Goal: Task Accomplishment & Management: Complete application form

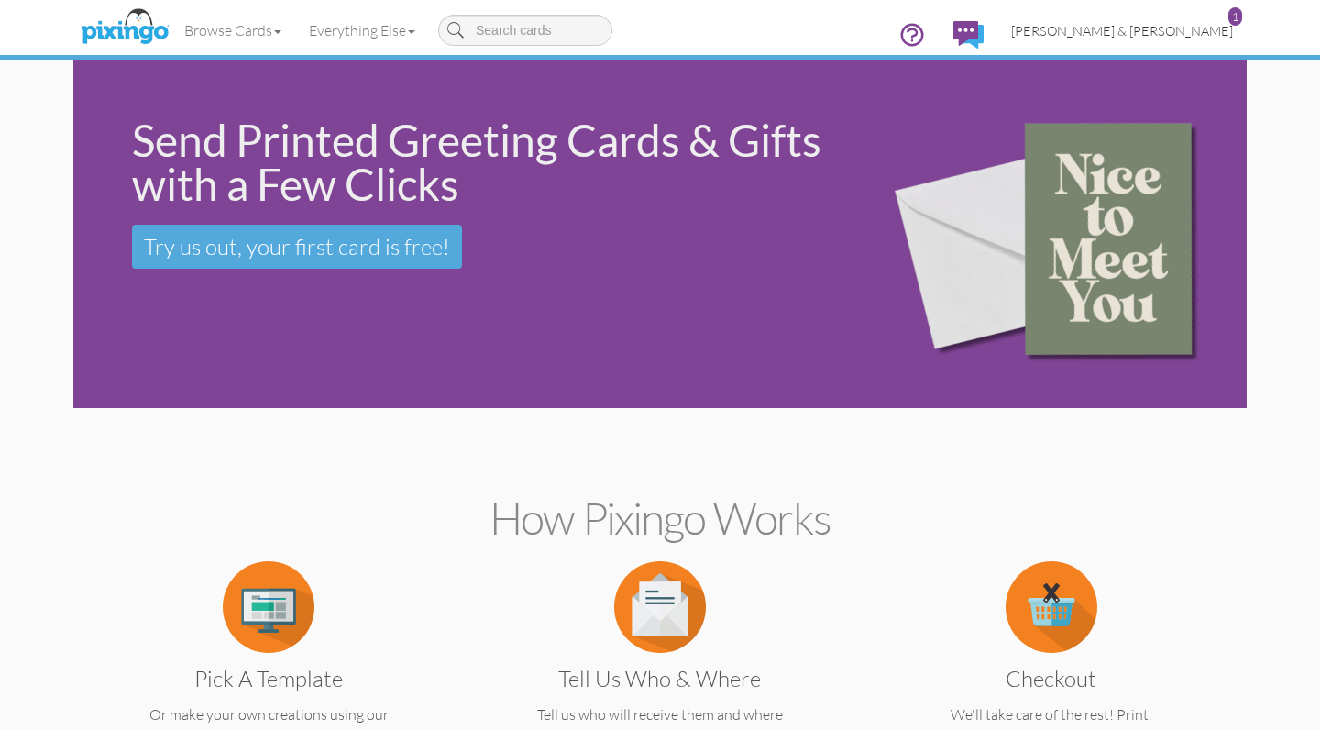
click at [1161, 25] on span "[PERSON_NAME] & [PERSON_NAME]" at bounding box center [1122, 31] width 222 height 16
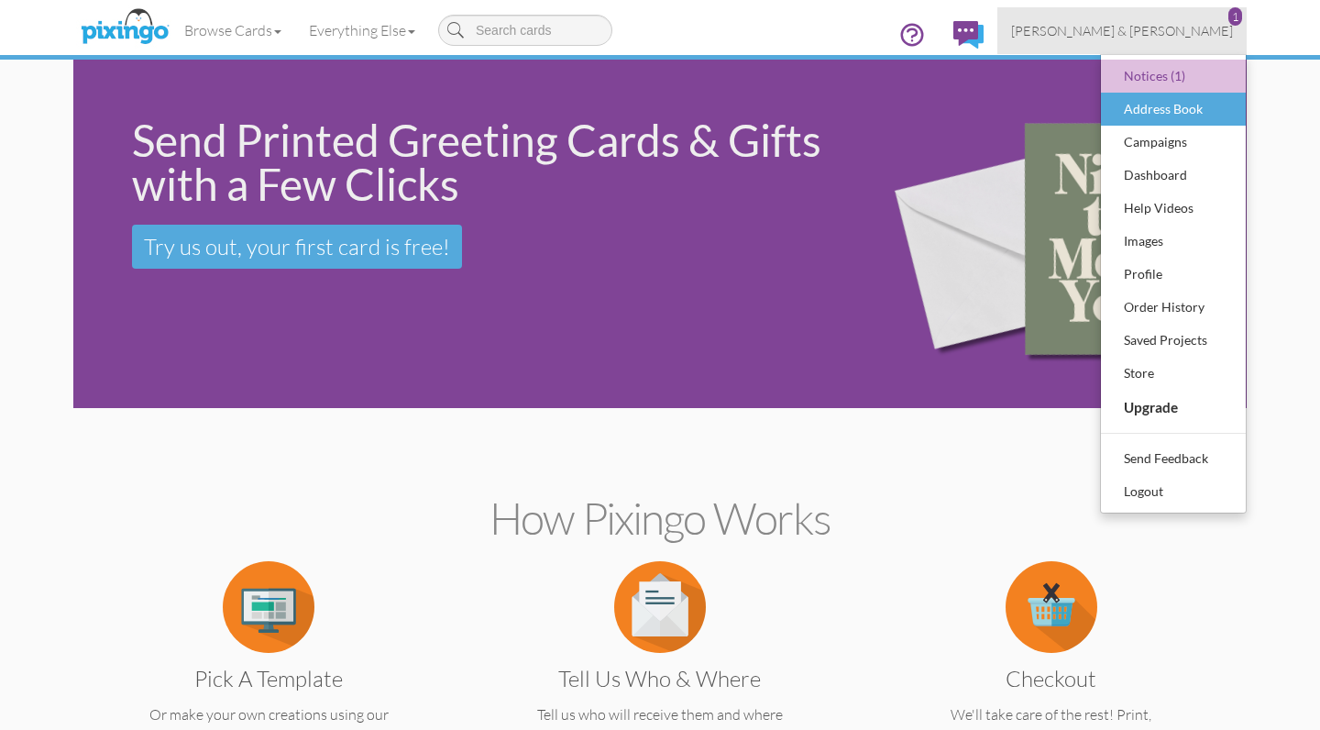
click at [1142, 106] on div "Address Book" at bounding box center [1174, 109] width 108 height 28
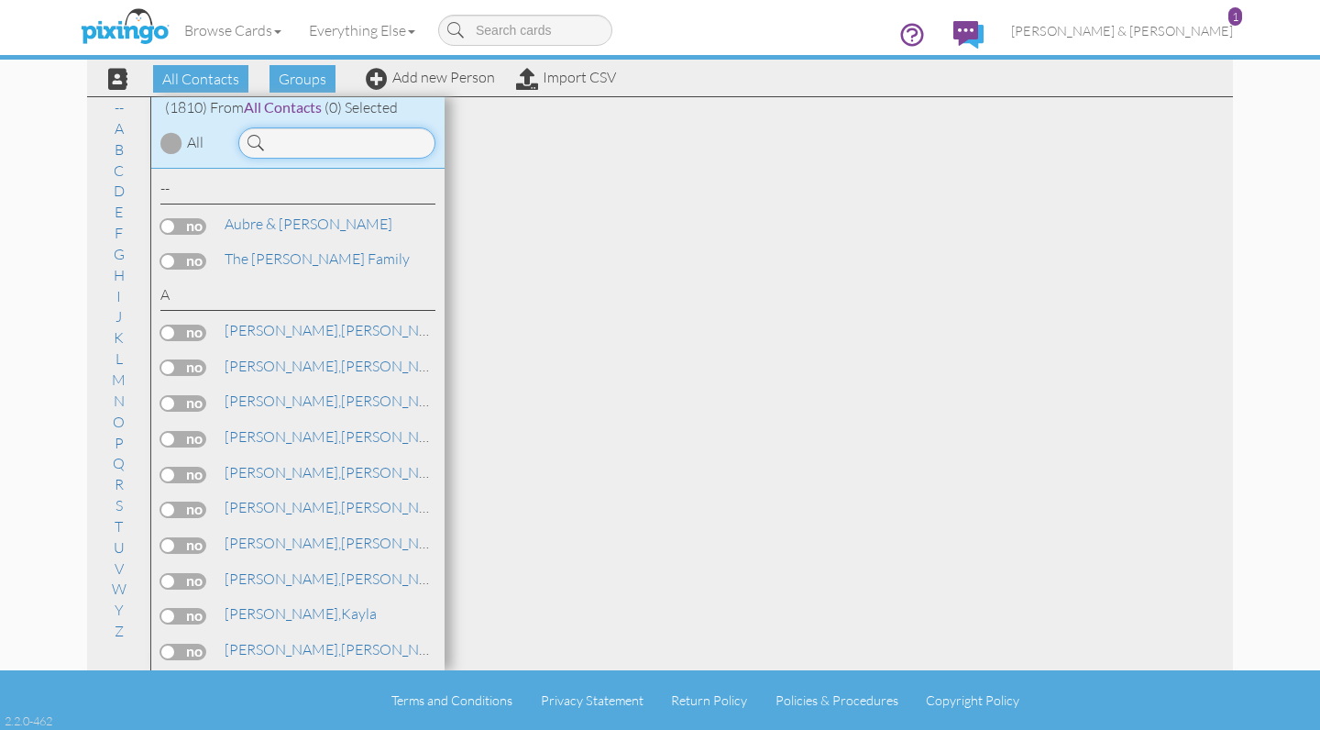
click at [294, 145] on input at bounding box center [336, 142] width 197 height 31
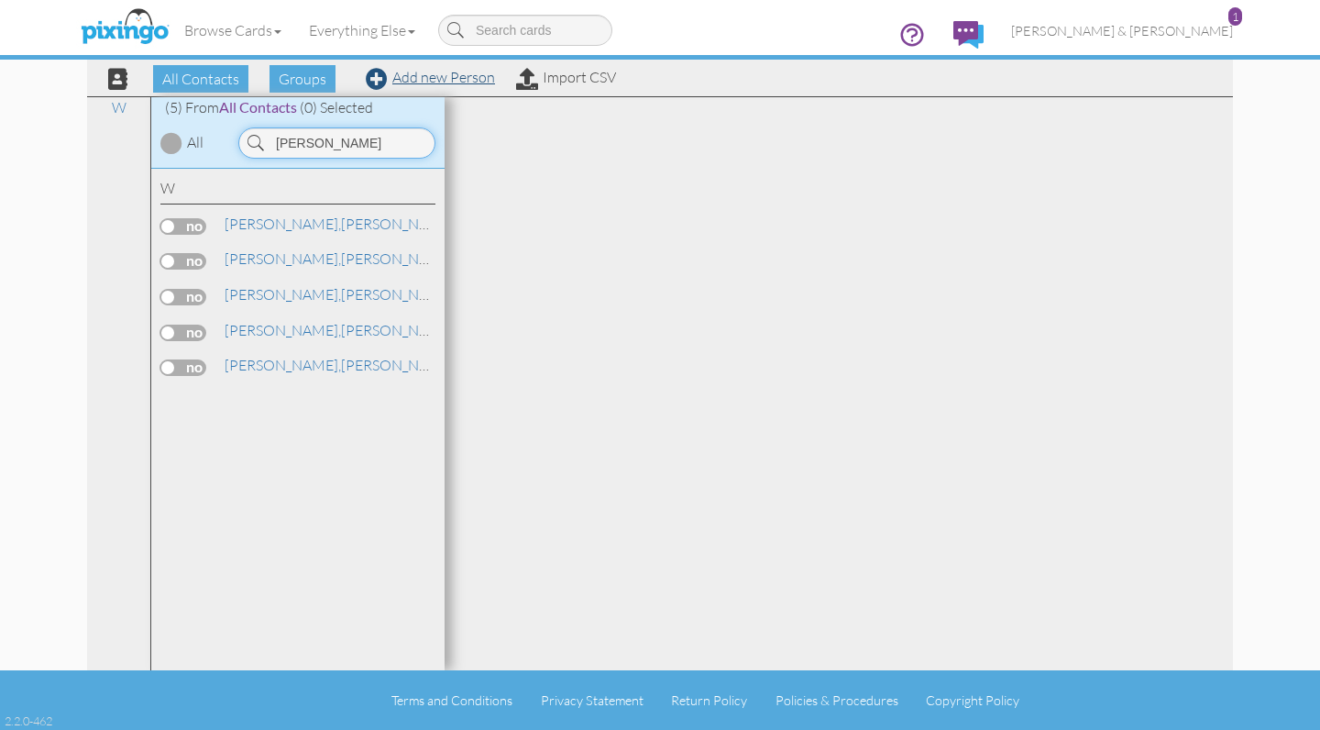
type input "Walker"
click at [410, 76] on link "Add new Person" at bounding box center [430, 77] width 129 height 18
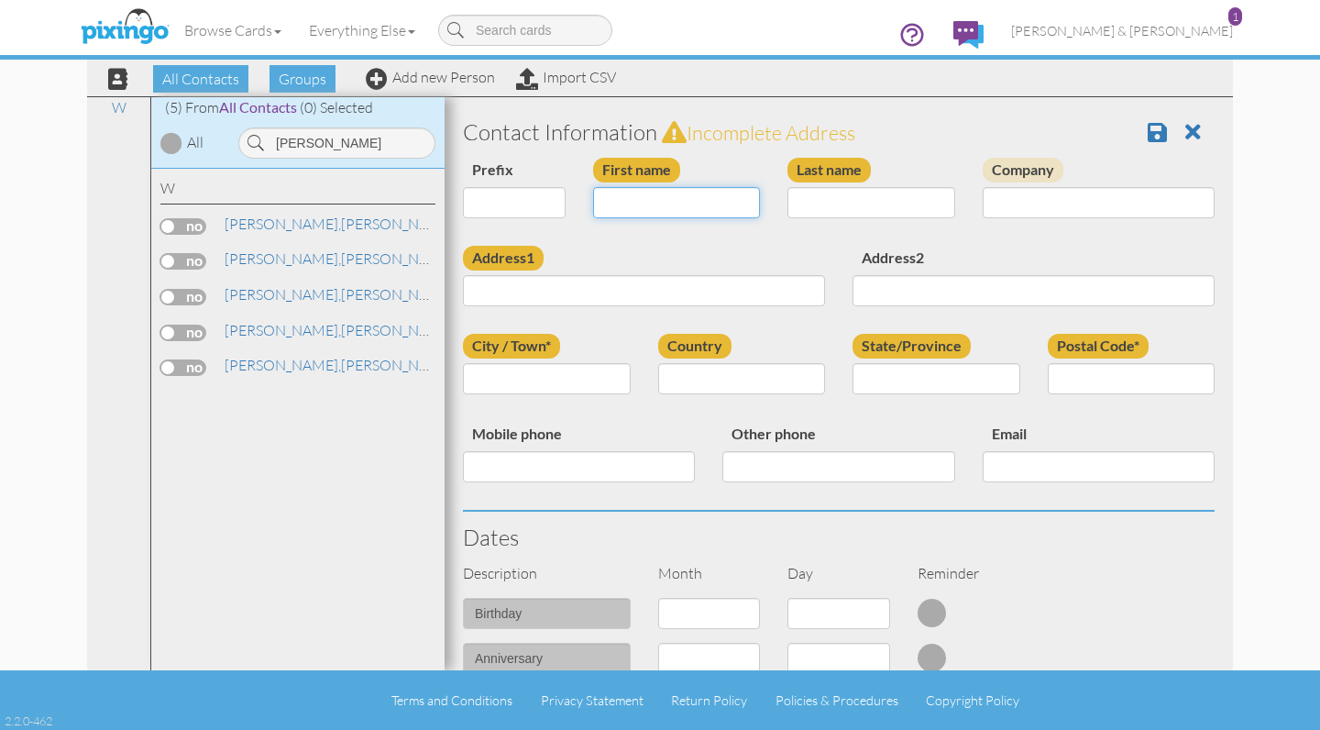
click at [621, 201] on input "First name" at bounding box center [677, 202] width 168 height 31
paste input "Roland Walker"
drag, startPoint x: 693, startPoint y: 201, endPoint x: 649, endPoint y: 200, distance: 44.0
click at [649, 200] on input "Roland Walker" at bounding box center [677, 202] width 168 height 31
type input "[PERSON_NAME]"
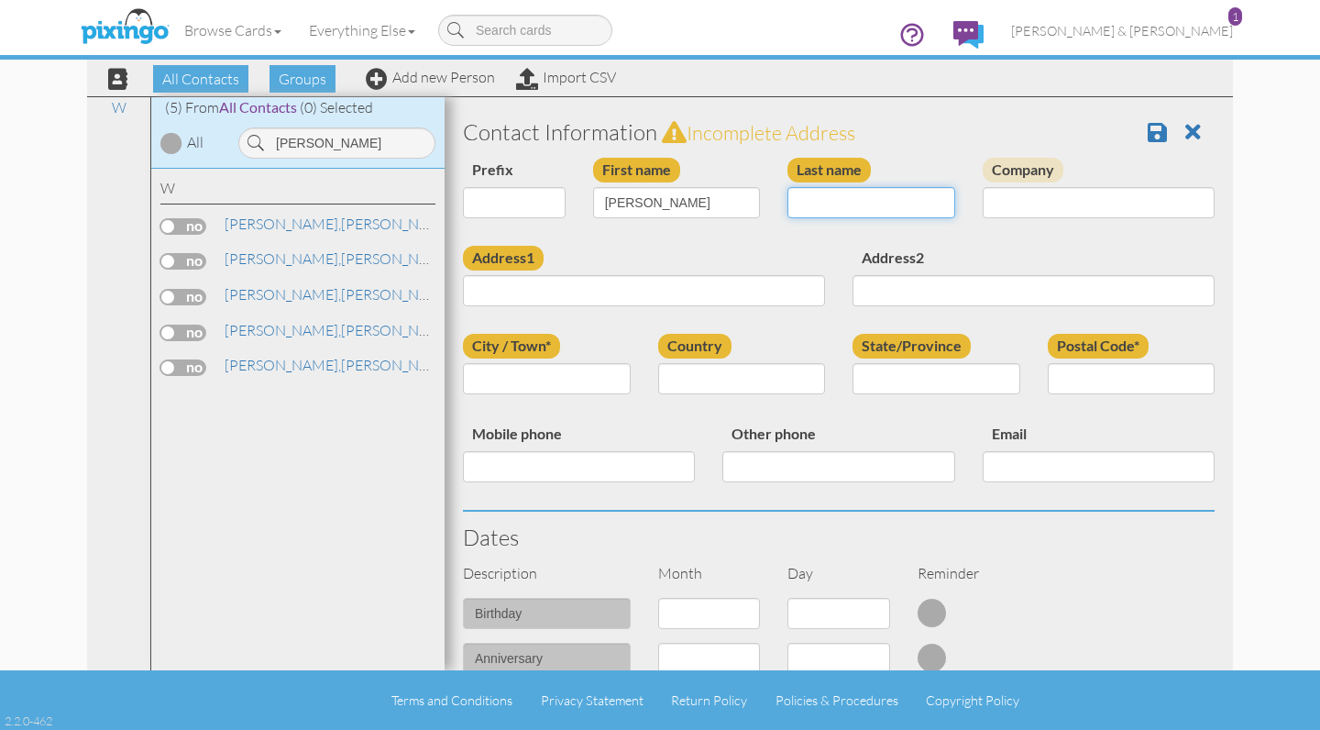
click at [801, 203] on input "Last name" at bounding box center [872, 202] width 168 height 31
paste input "Walker"
type input "Walker"
select select "object:6008"
select select "number:16"
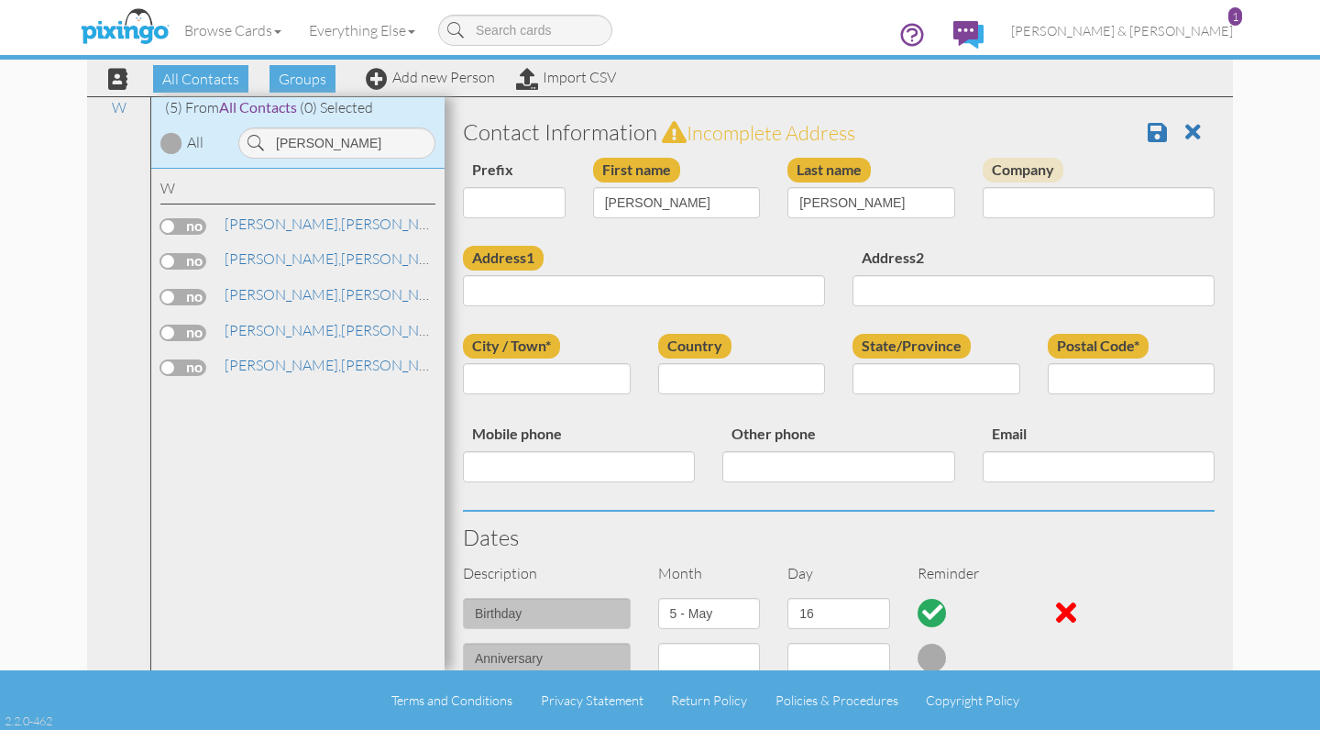
click at [914, 540] on h3 "Dates" at bounding box center [839, 537] width 752 height 24
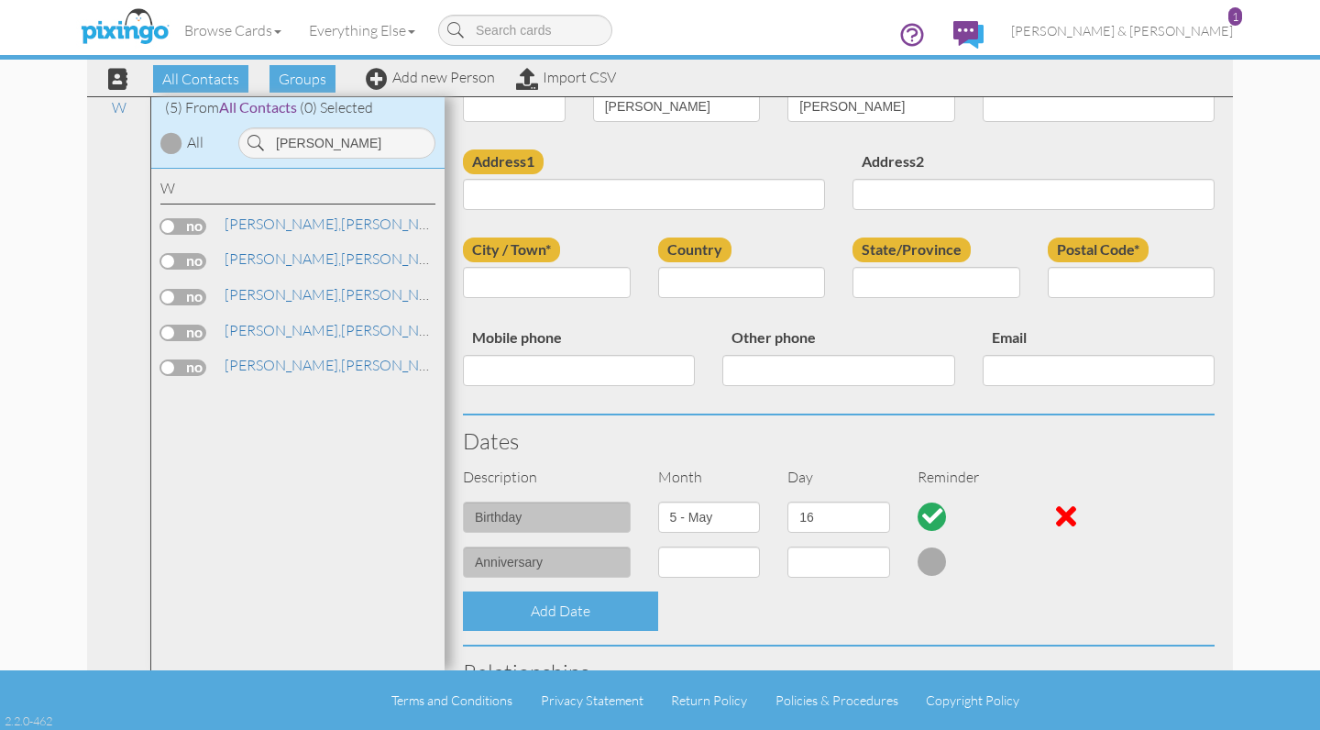
scroll to position [204, 0]
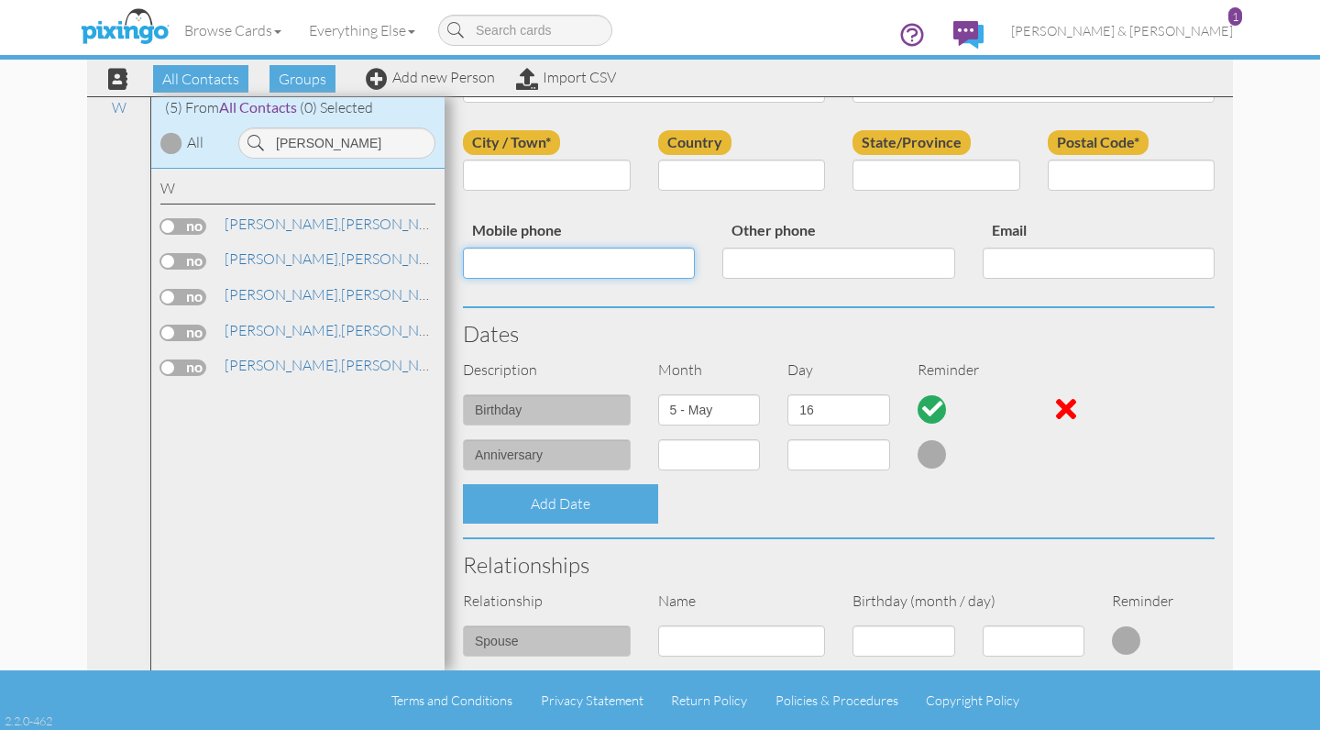
paste input "7069366233"
type input "7069366233"
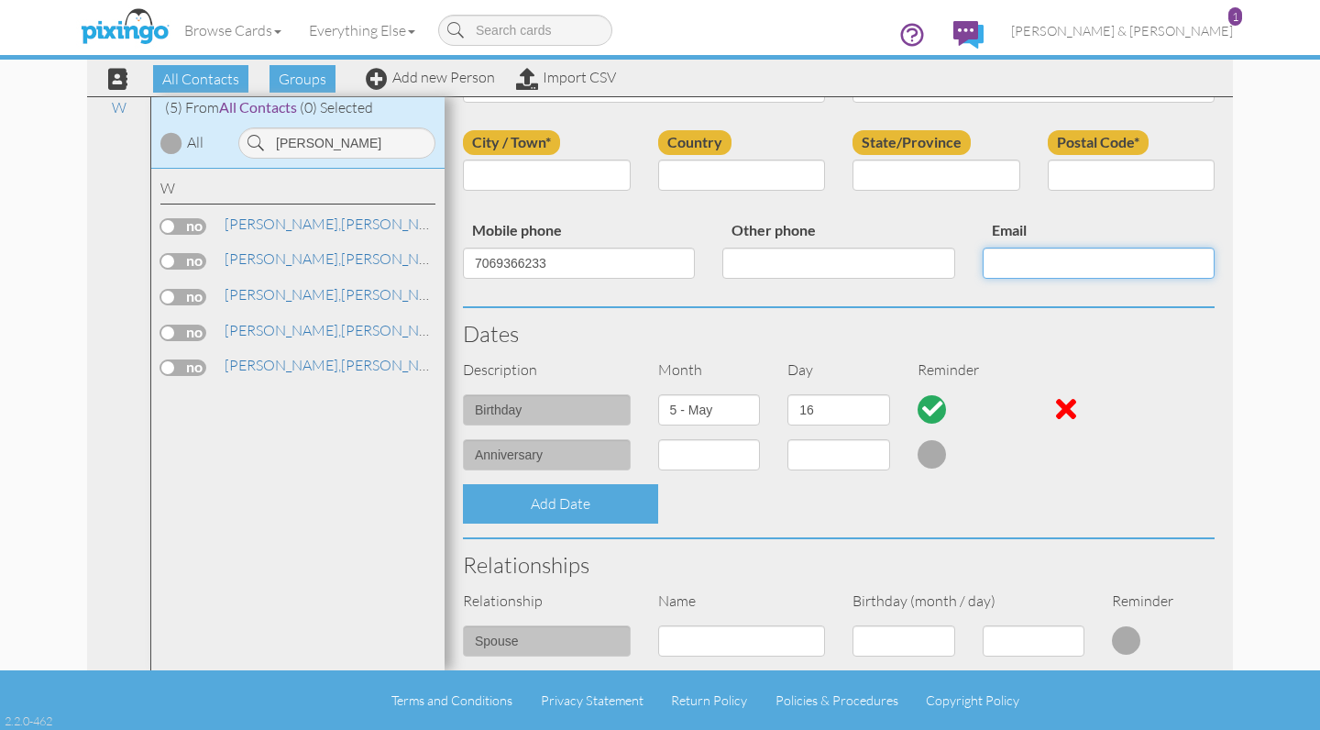
click at [1046, 259] on input "Email" at bounding box center [1099, 263] width 232 height 31
paste input "[EMAIL_ADDRESS][DOMAIN_NAME]"
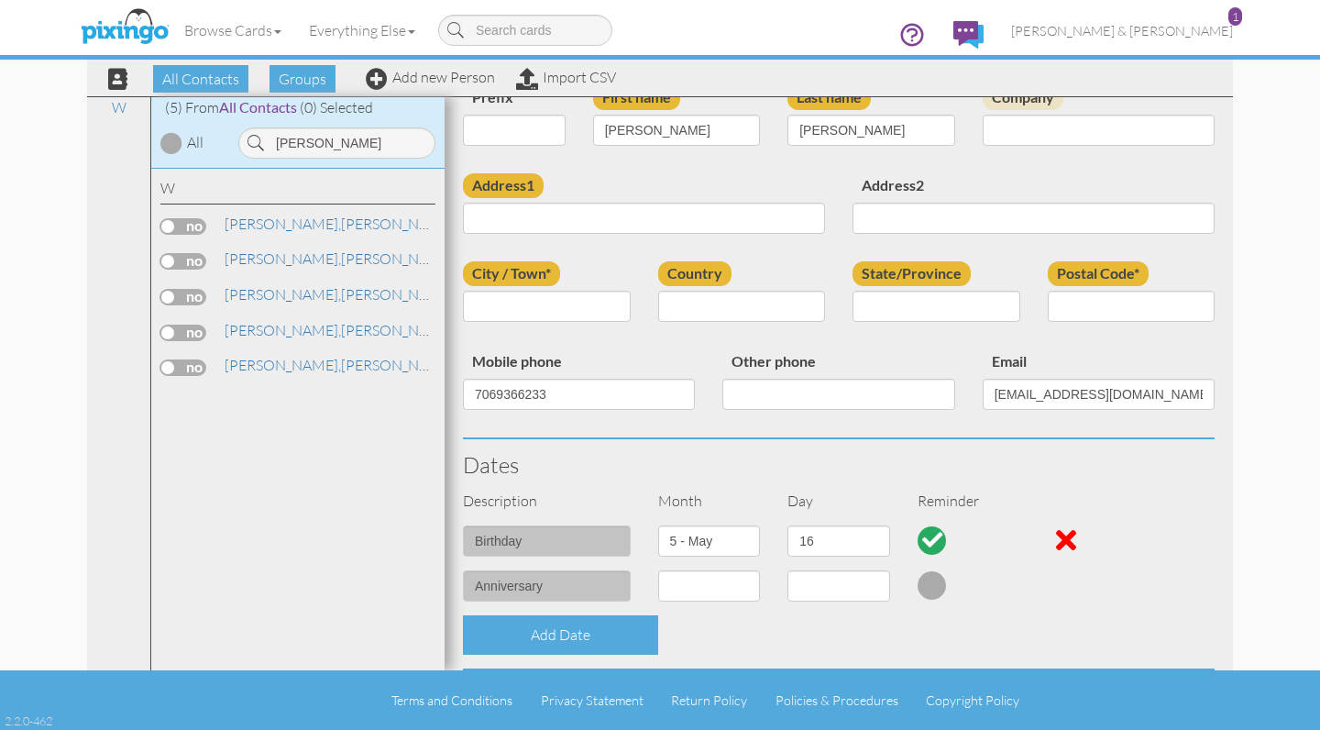
scroll to position [1, 0]
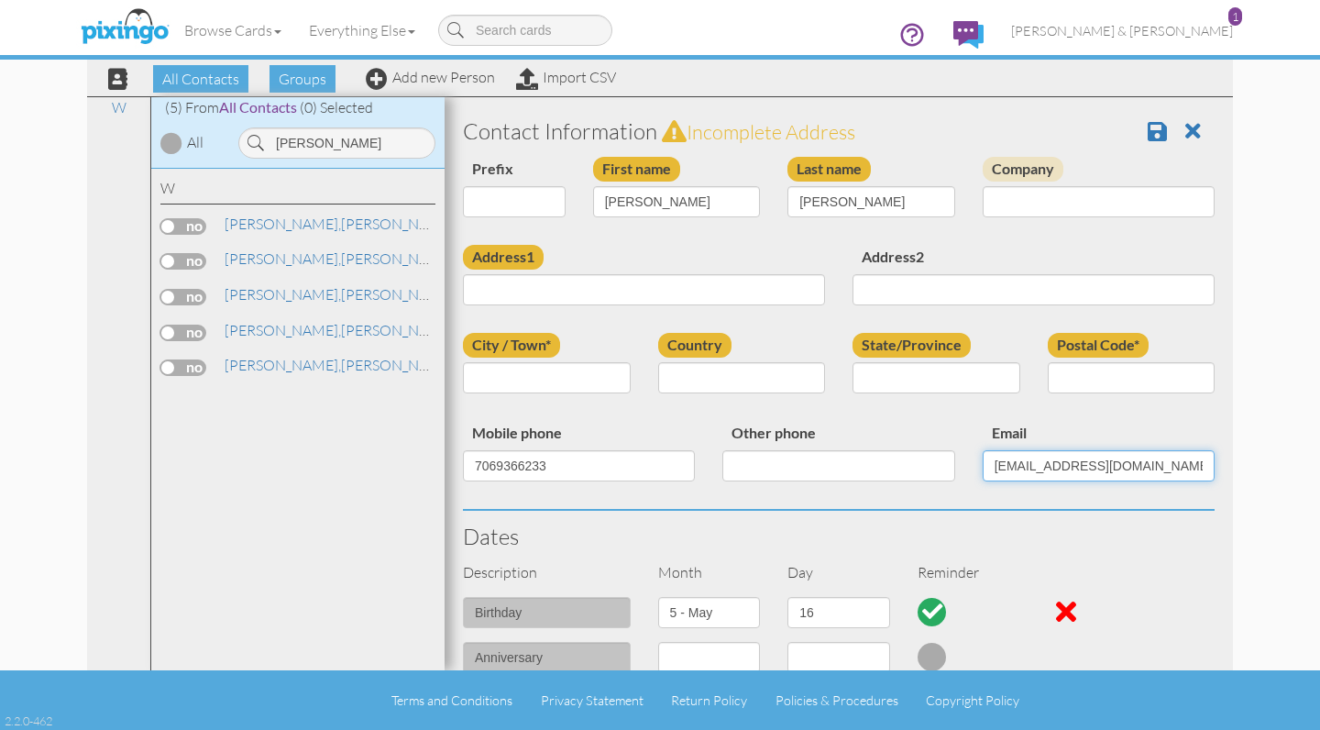
type input "[EMAIL_ADDRESS][DOMAIN_NAME]"
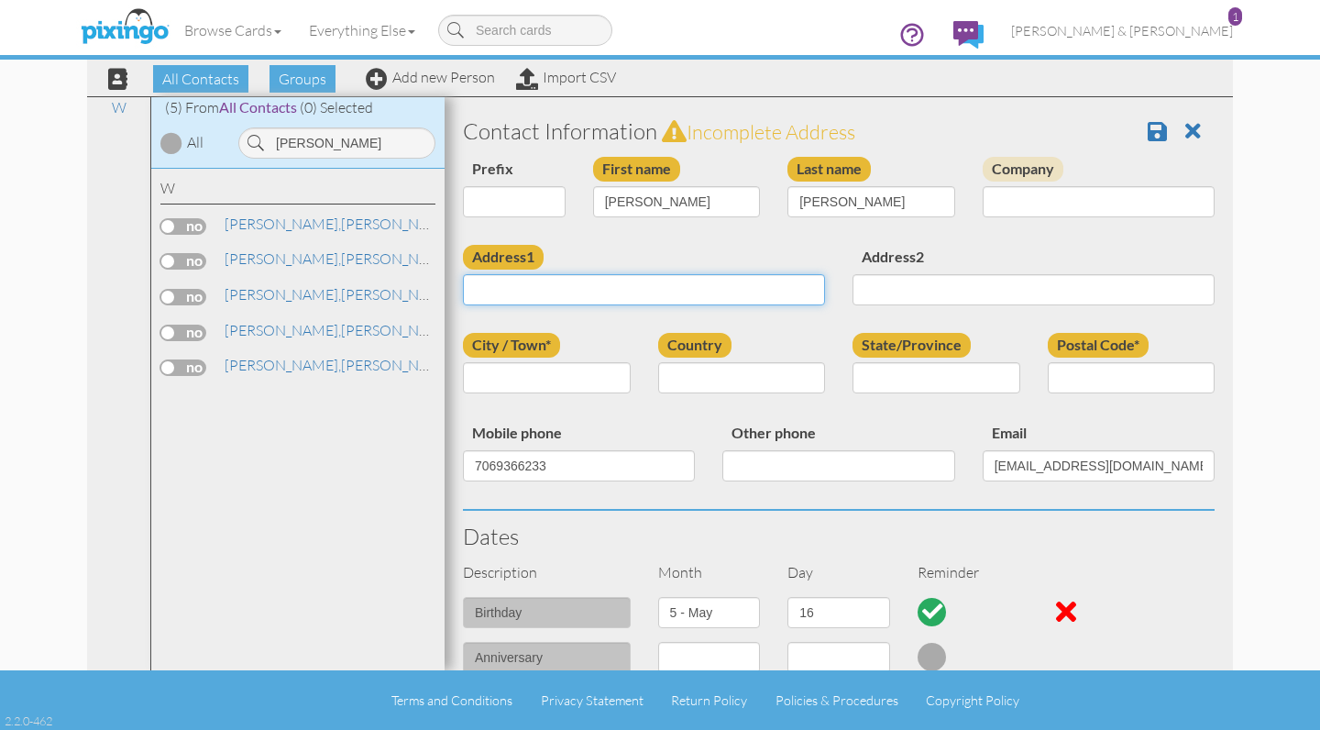
click at [540, 287] on input "Address1" at bounding box center [644, 289] width 362 height 31
paste input "117 Holder Street Rome, Georgia 30161 · USA"
drag, startPoint x: 579, startPoint y: 288, endPoint x: 760, endPoint y: 288, distance: 181.6
click at [760, 288] on input "117 Holder Street Rome, Georgia 30161 · USA" at bounding box center [644, 289] width 362 height 31
type input "[STREET_ADDRESS]"
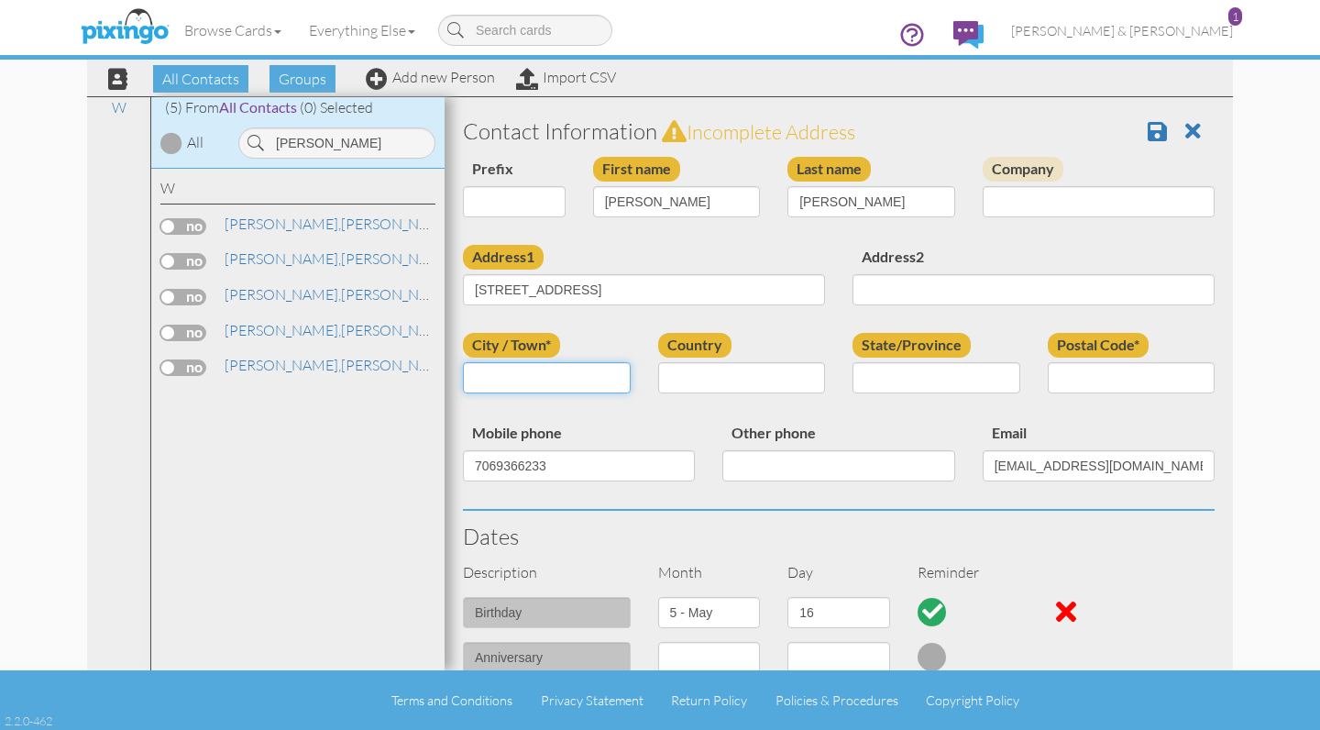
click at [493, 379] on input "City / Town*" at bounding box center [547, 377] width 168 height 31
paste input "Rome, Georgia 30161 · USA"
drag, startPoint x: 490, startPoint y: 376, endPoint x: 612, endPoint y: 376, distance: 122.0
click at [612, 376] on input "Rome, Georgia 30161 · USA" at bounding box center [547, 377] width 168 height 31
type input "Rome"
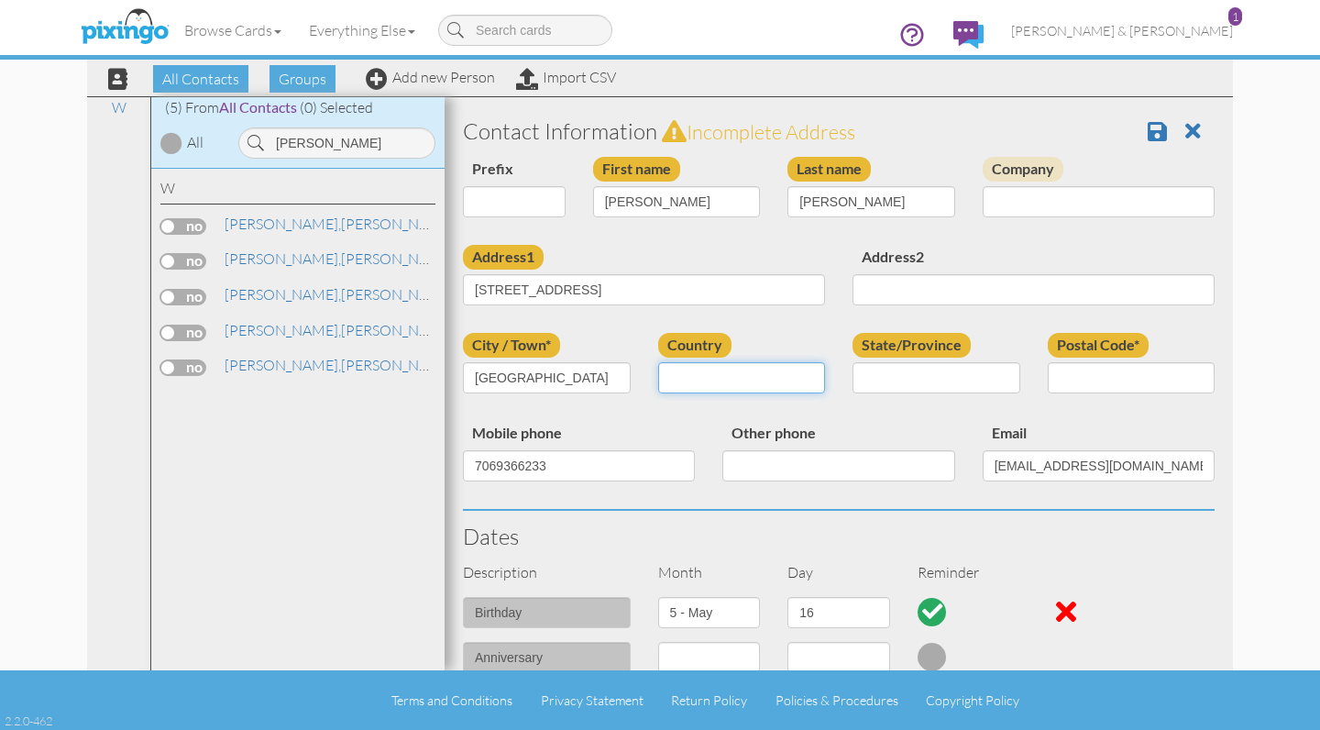
select select "object:6016"
select select "object:6278"
click at [1076, 394] on div "Postal Code*" at bounding box center [1131, 370] width 195 height 74
click at [1074, 377] on input "Postal Code*" at bounding box center [1132, 377] width 168 height 31
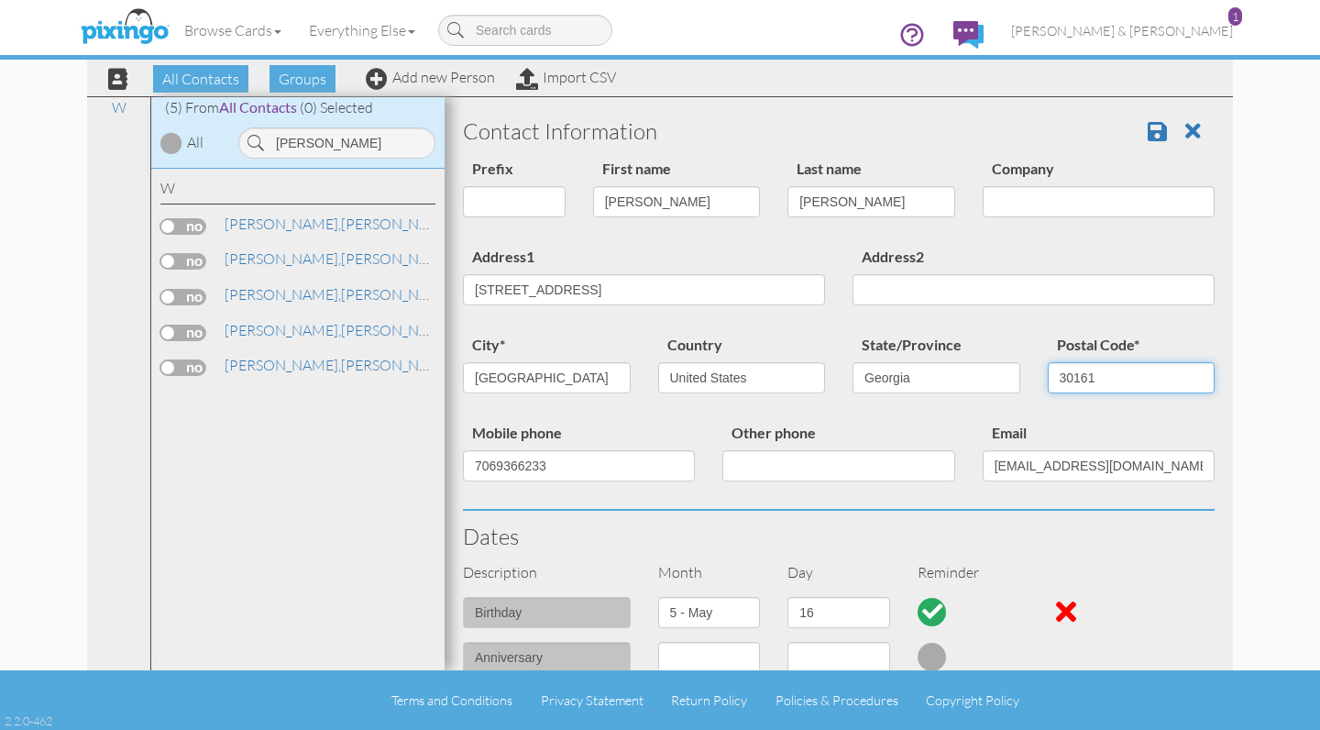
type input "30161"
click at [988, 531] on h3 "Dates" at bounding box center [839, 536] width 752 height 24
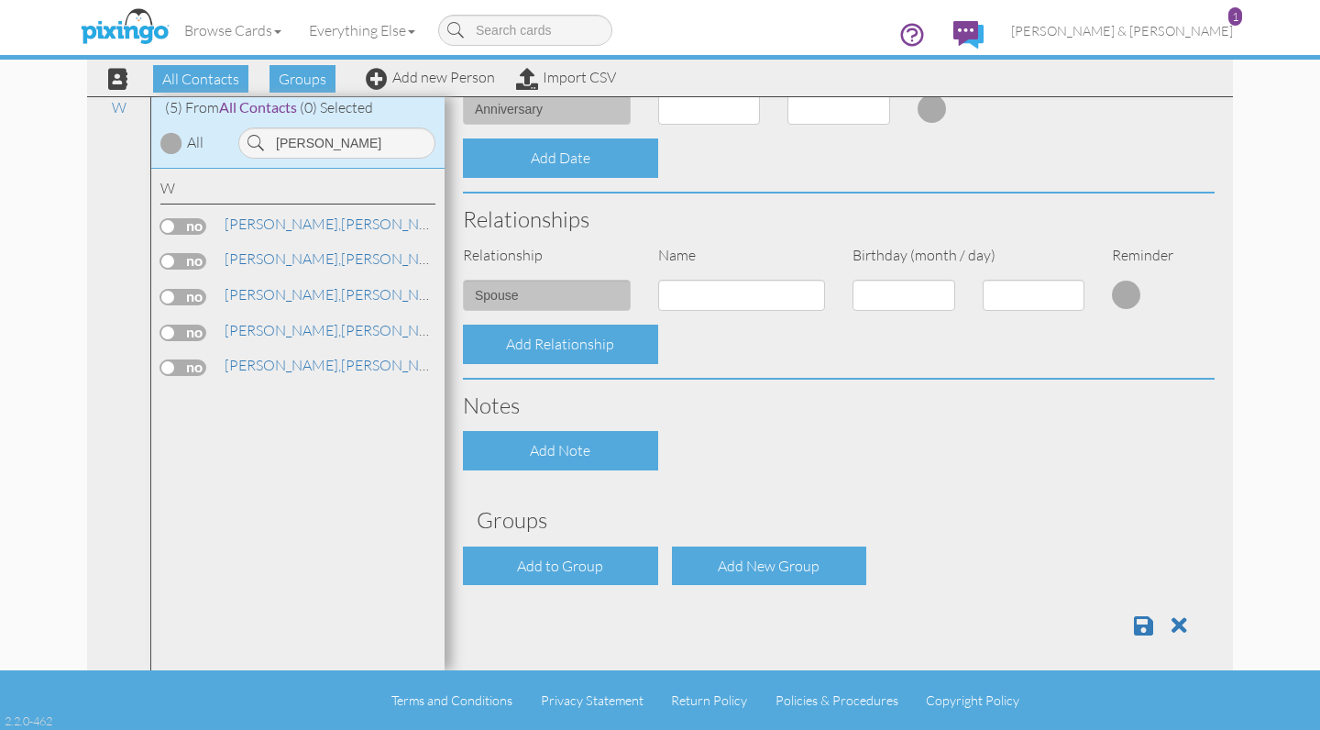
scroll to position [548, 0]
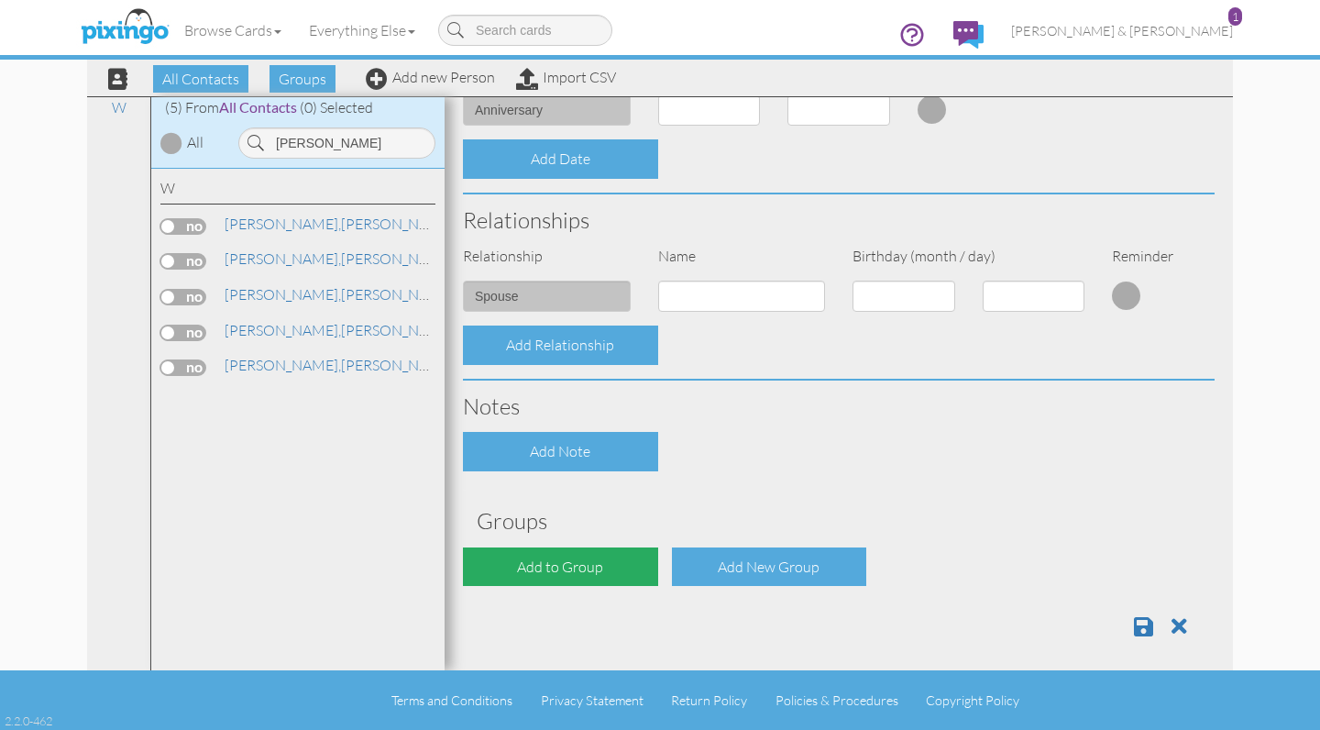
click at [618, 565] on div "Add to Group" at bounding box center [560, 566] width 195 height 39
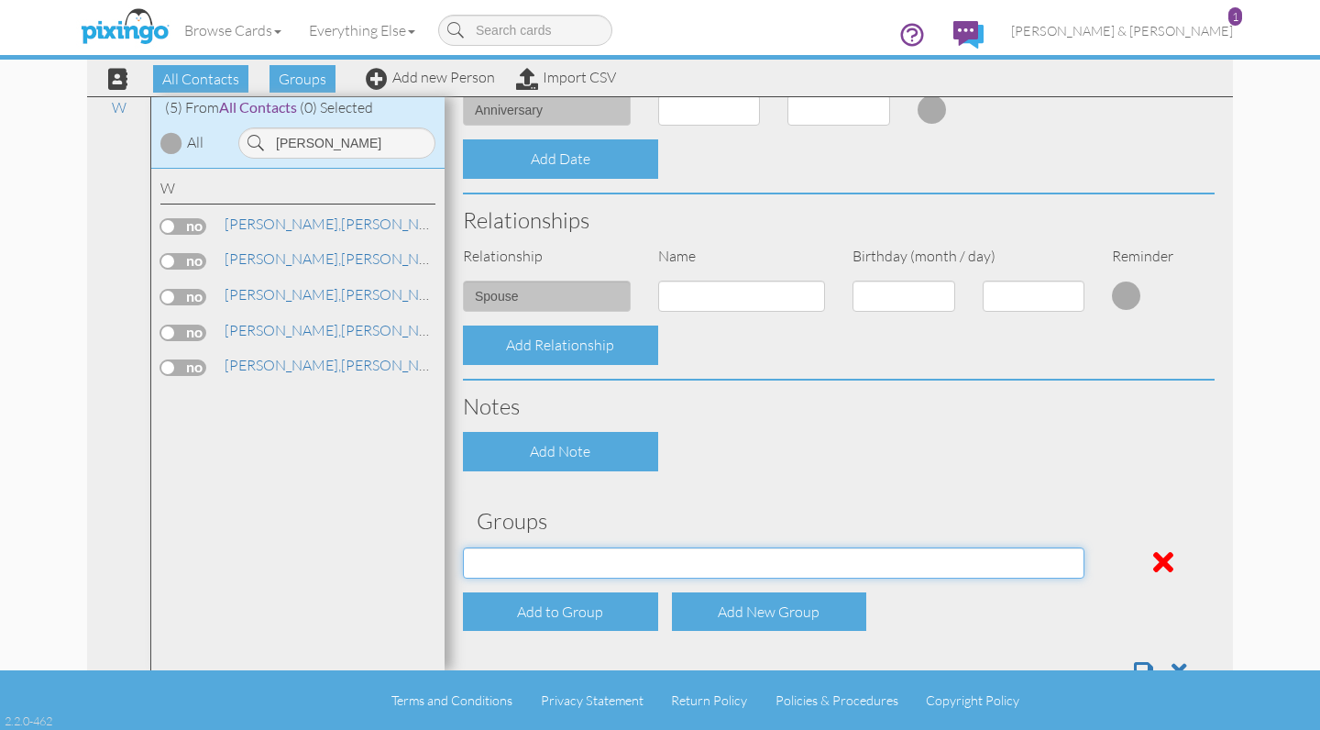
select select "object:6326"
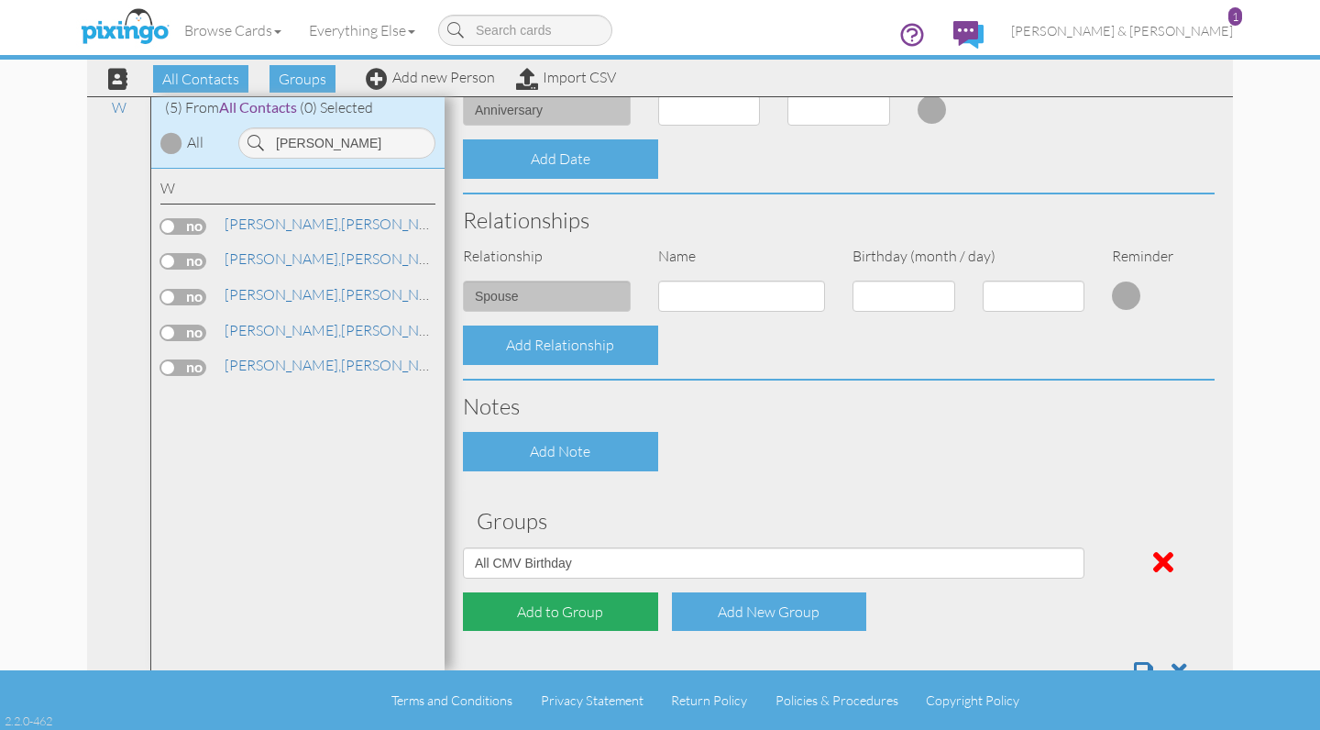
click at [561, 603] on div "Add to Group" at bounding box center [560, 611] width 195 height 39
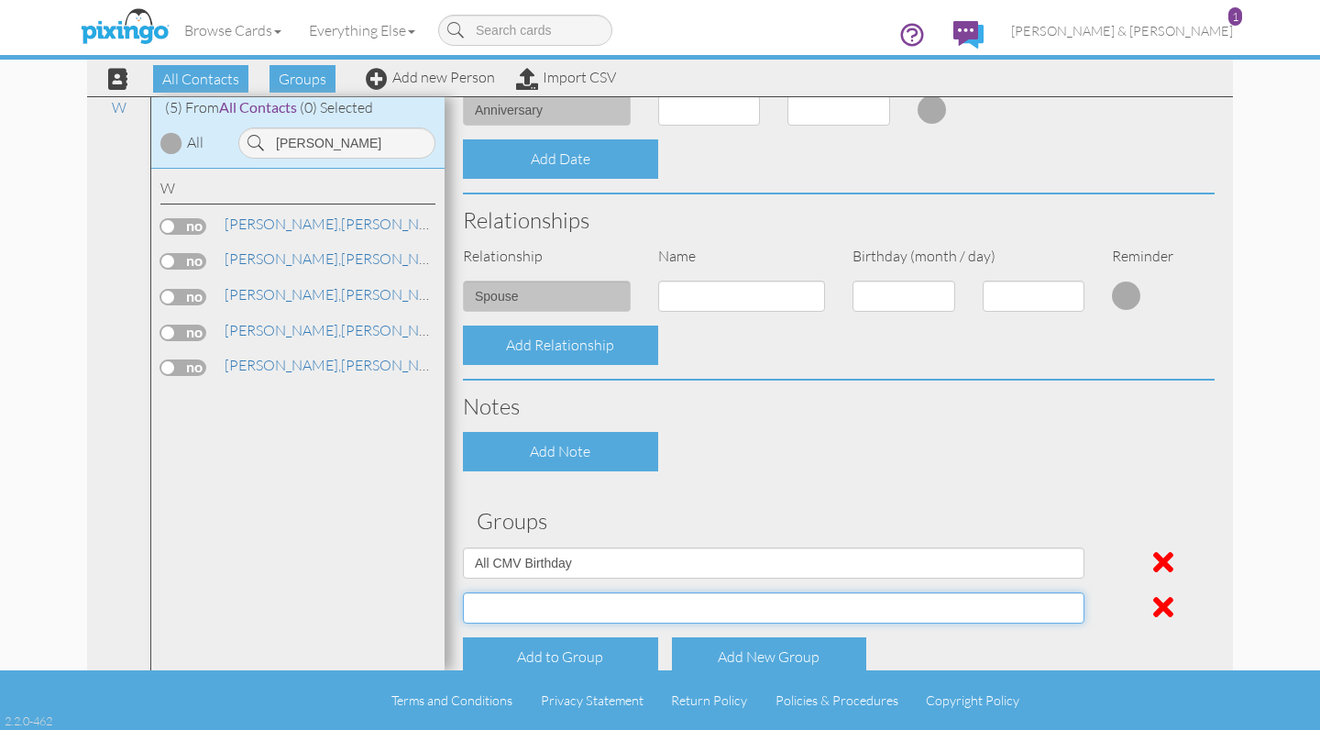
select select "object:6327"
click at [723, 472] on div "Contact Information Prefix Dr. Mr. Mrs. First name Roland Last name Walker Comp…" at bounding box center [839, 150] width 752 height 1185
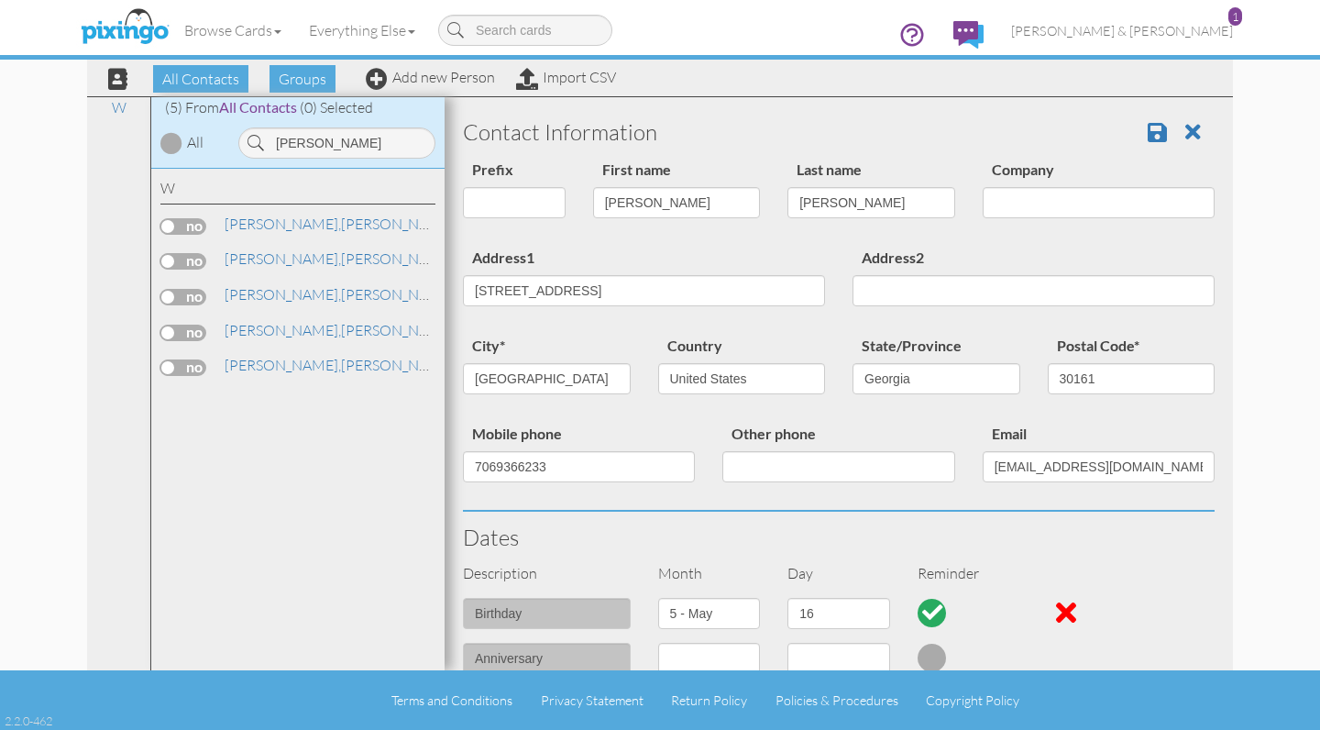
scroll to position [0, 0]
click at [1155, 133] on span at bounding box center [1157, 132] width 19 height 22
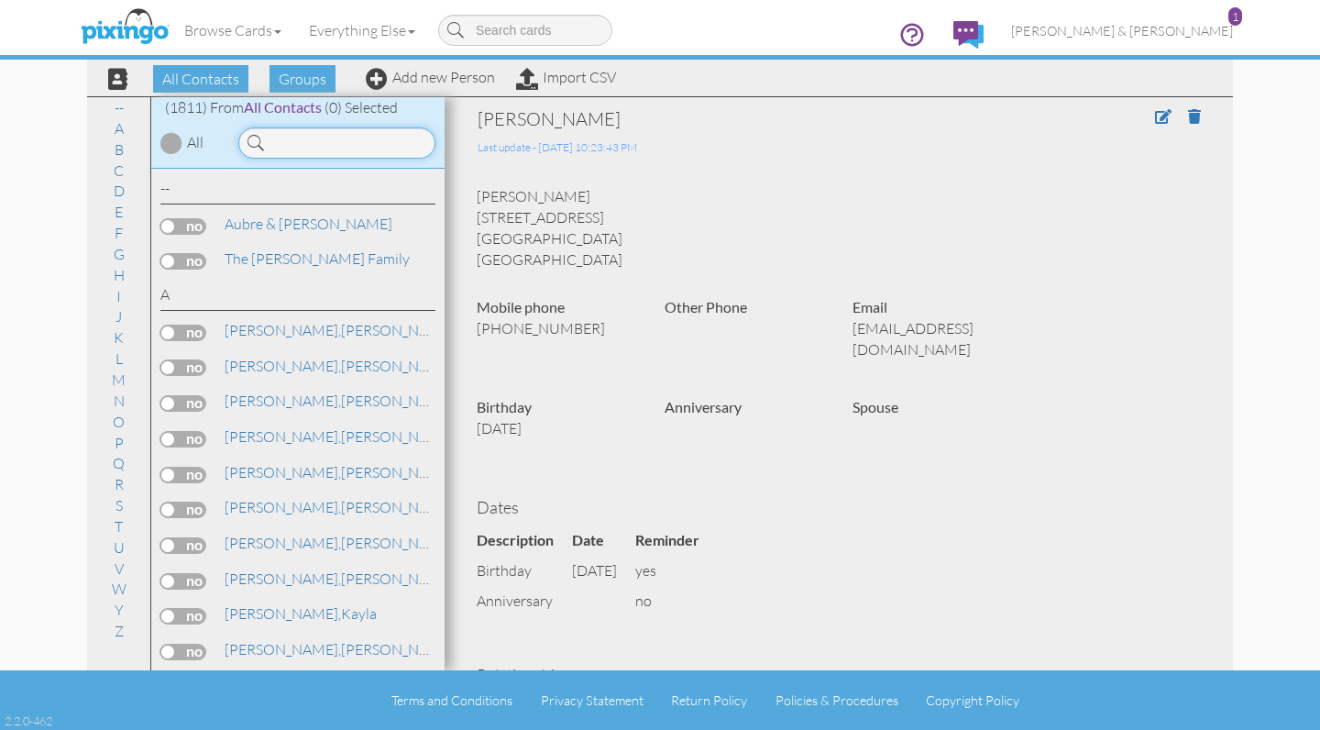
click at [336, 148] on input at bounding box center [336, 142] width 197 height 31
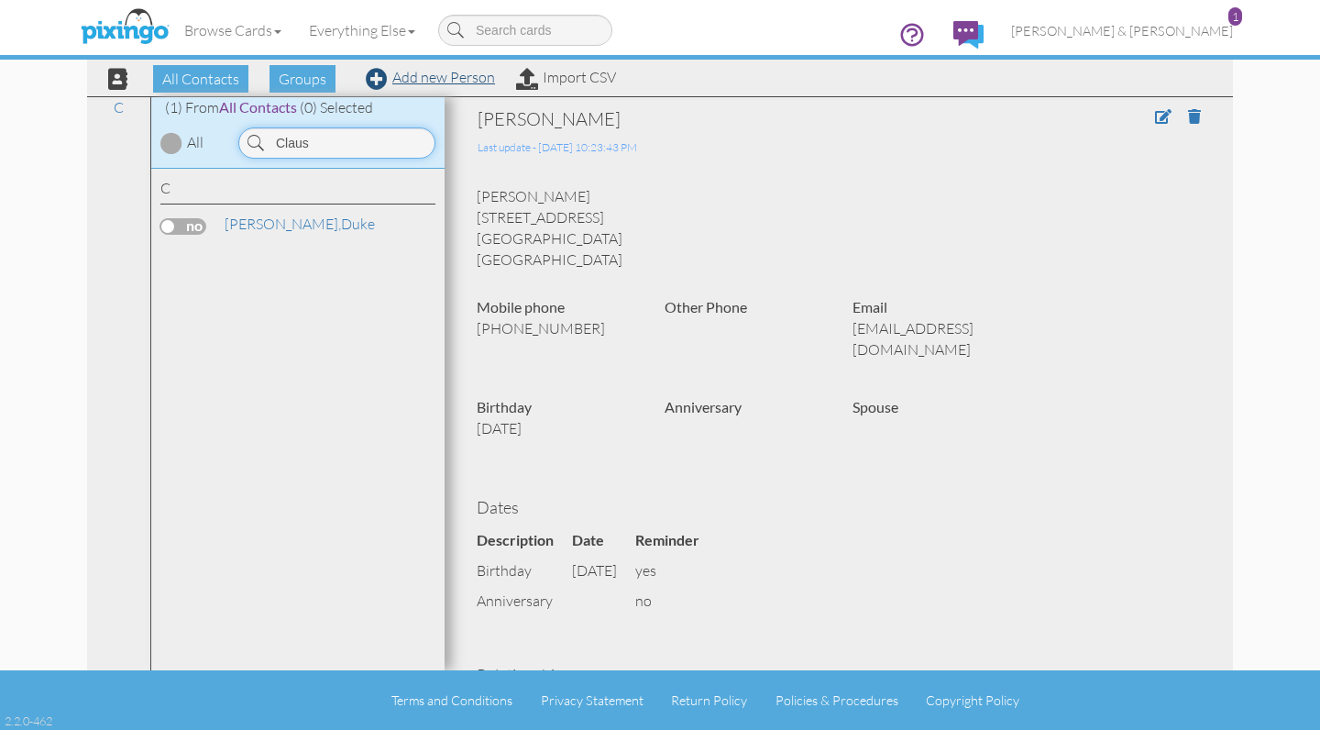
type input "Claus"
click at [425, 81] on link "Add new Person" at bounding box center [430, 77] width 129 height 18
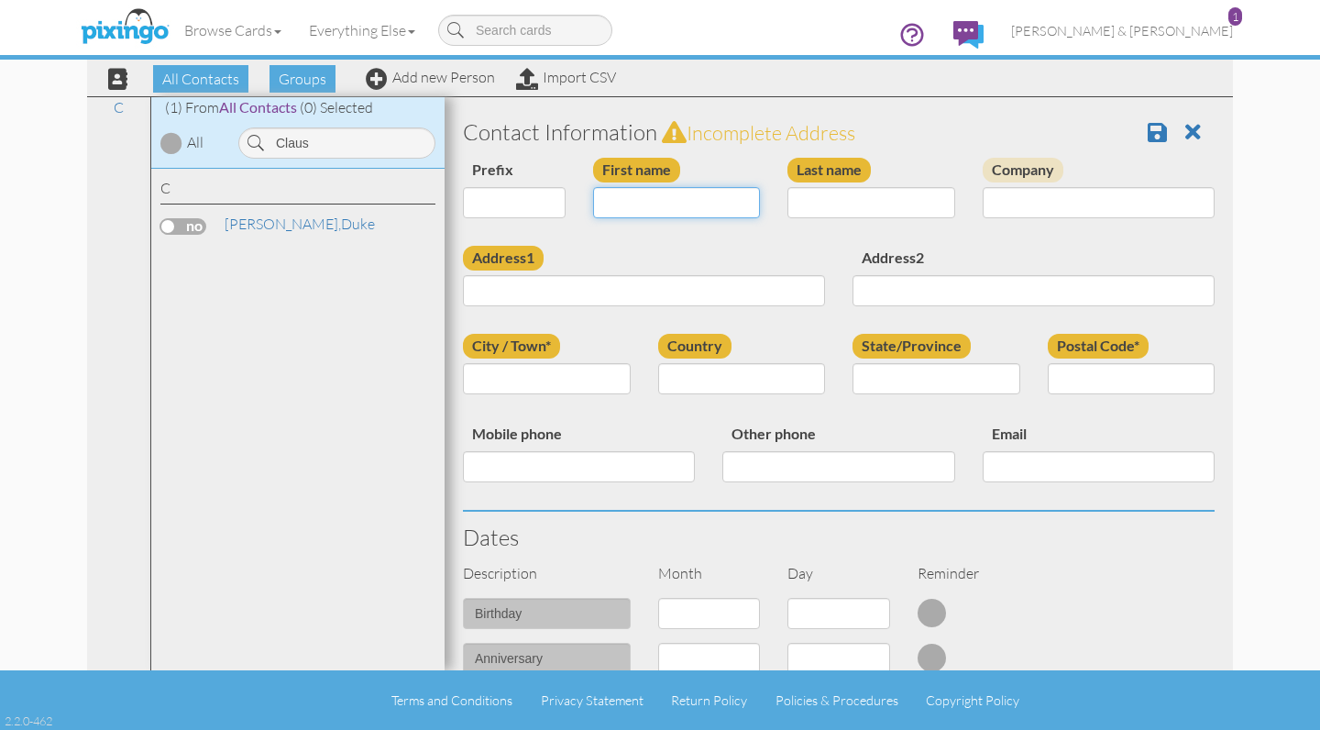
click at [630, 204] on input "First name" at bounding box center [677, 202] width 168 height 31
paste input "[PERSON_NAME]"
drag, startPoint x: 638, startPoint y: 204, endPoint x: 720, endPoint y: 198, distance: 81.8
click at [720, 198] on input "[PERSON_NAME]" at bounding box center [677, 202] width 168 height 31
type input "[PERSON_NAME]"
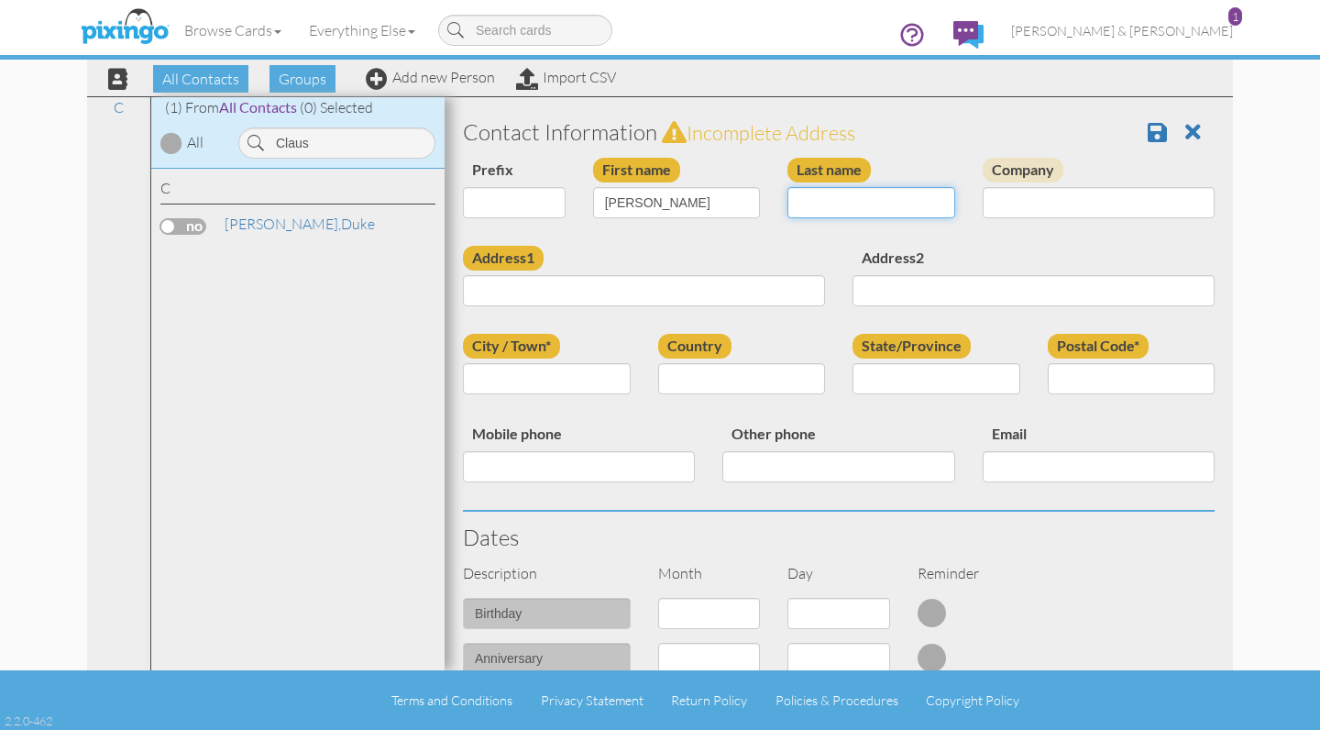
click at [818, 204] on input "Last name" at bounding box center [872, 202] width 168 height 31
type input "Claus"
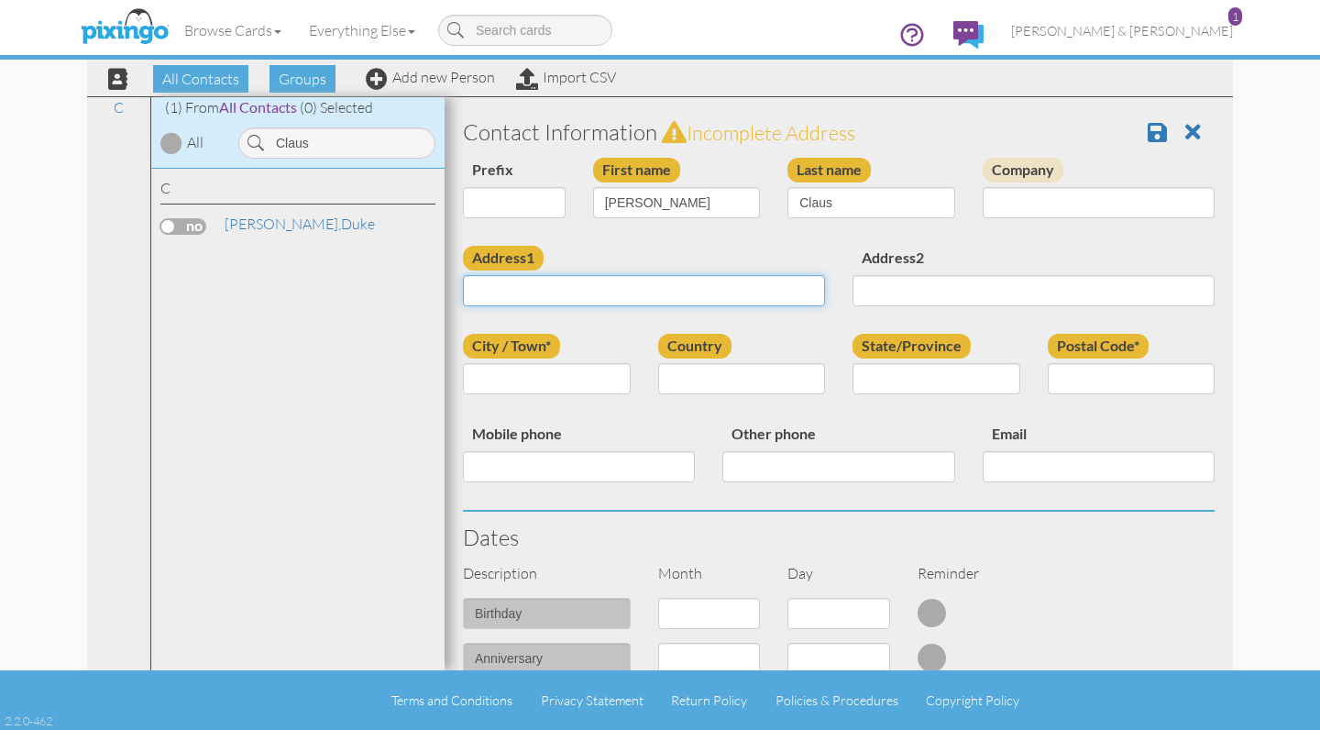
click at [727, 286] on input "Address1" at bounding box center [644, 290] width 362 height 31
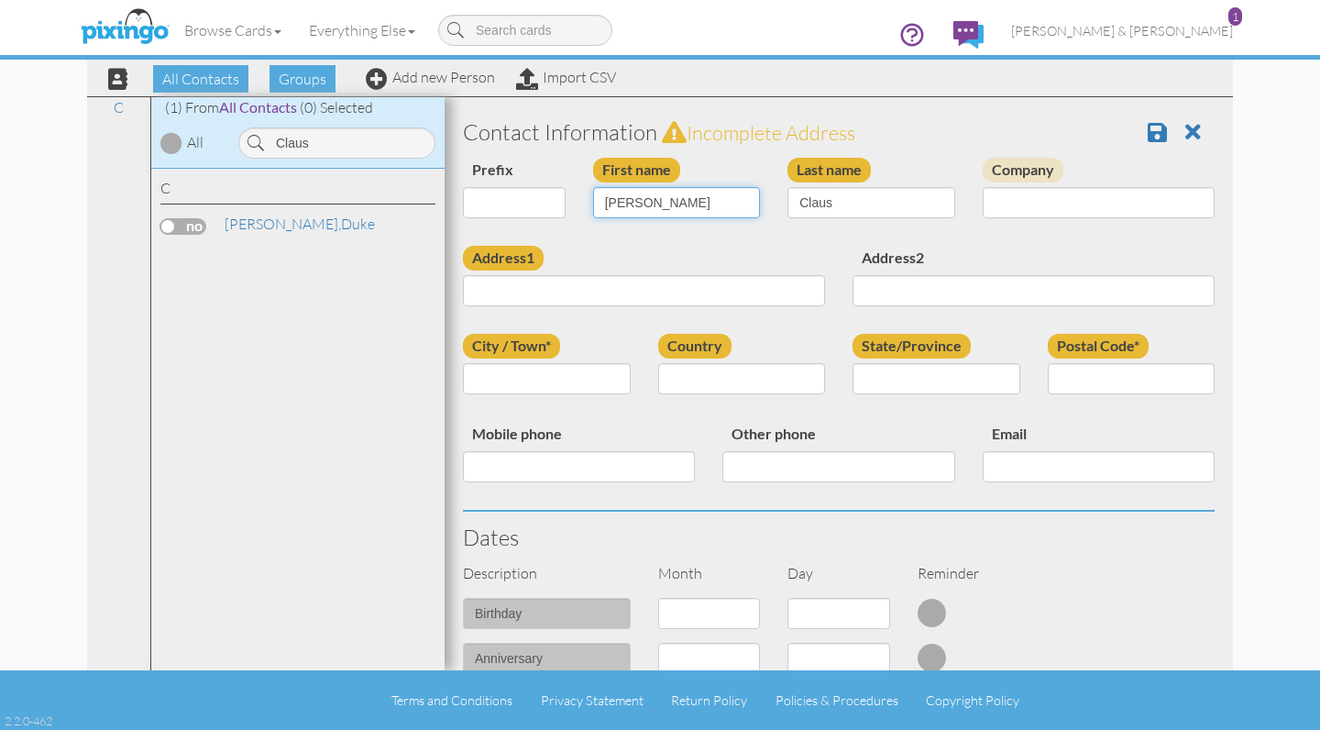
click at [640, 203] on input "[PERSON_NAME]" at bounding box center [677, 202] width 168 height 31
click at [820, 200] on input "Claus" at bounding box center [872, 202] width 168 height 31
click at [310, 145] on input "Claus" at bounding box center [336, 142] width 197 height 31
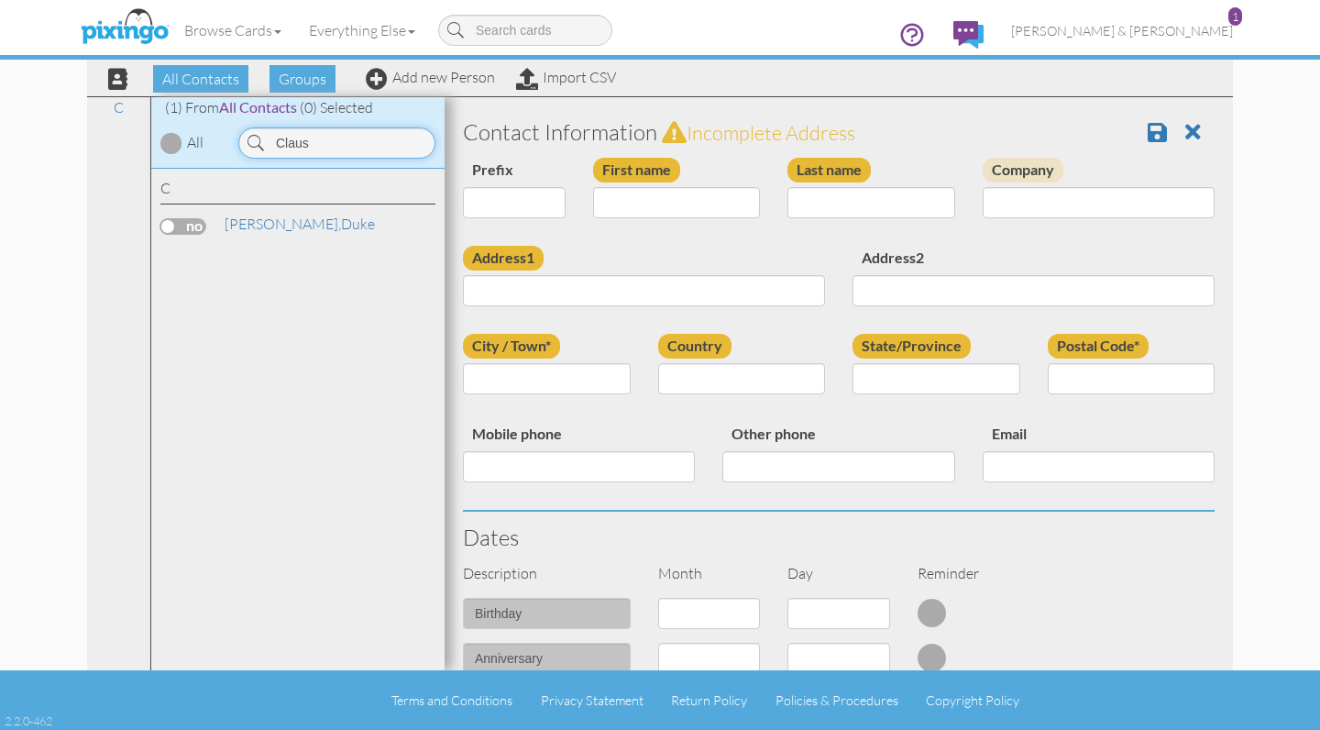
click at [310, 145] on input "Claus" at bounding box center [336, 142] width 197 height 31
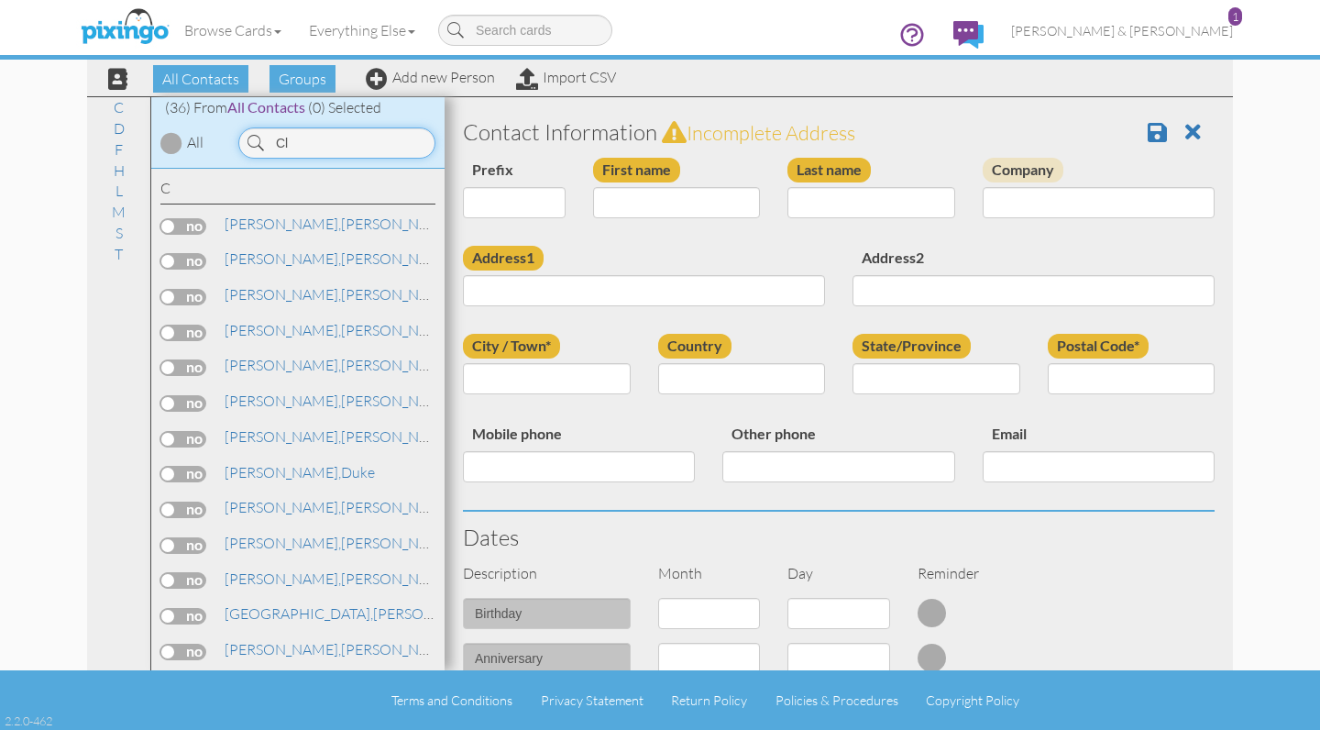
type input "C"
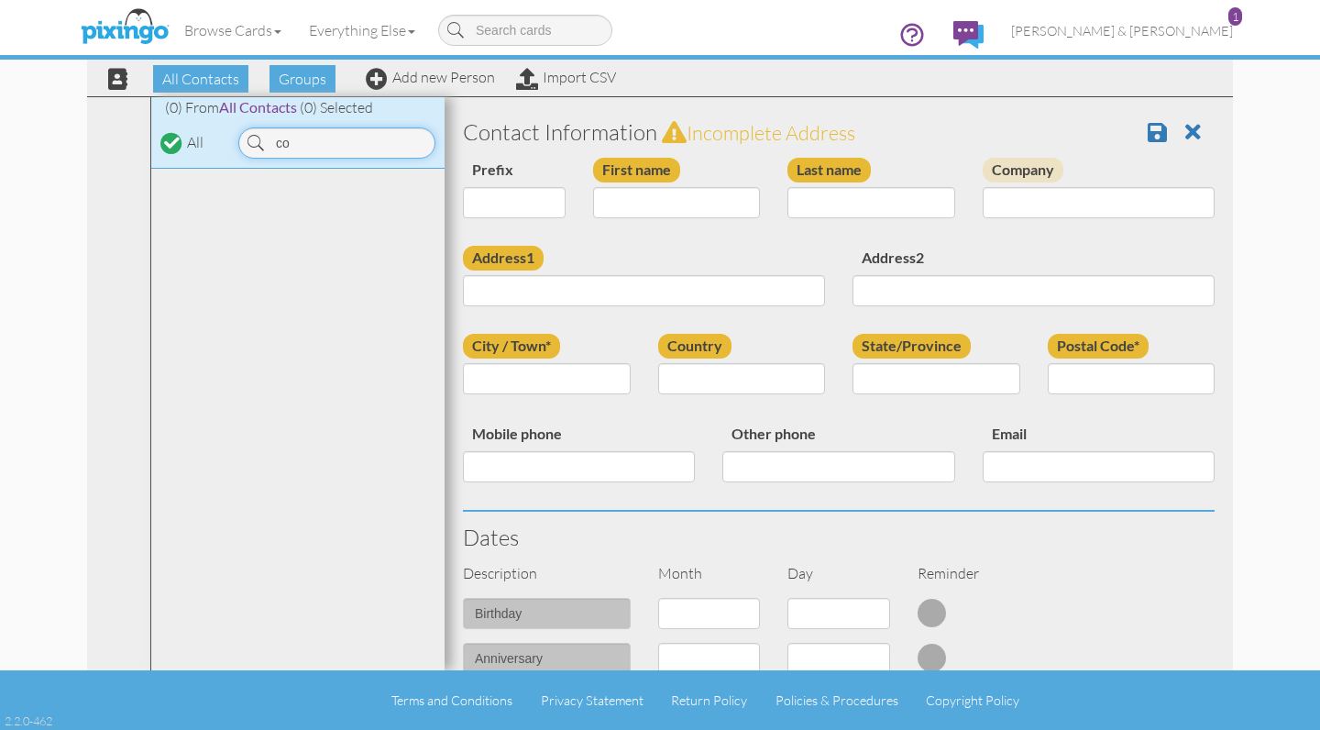
type input "c"
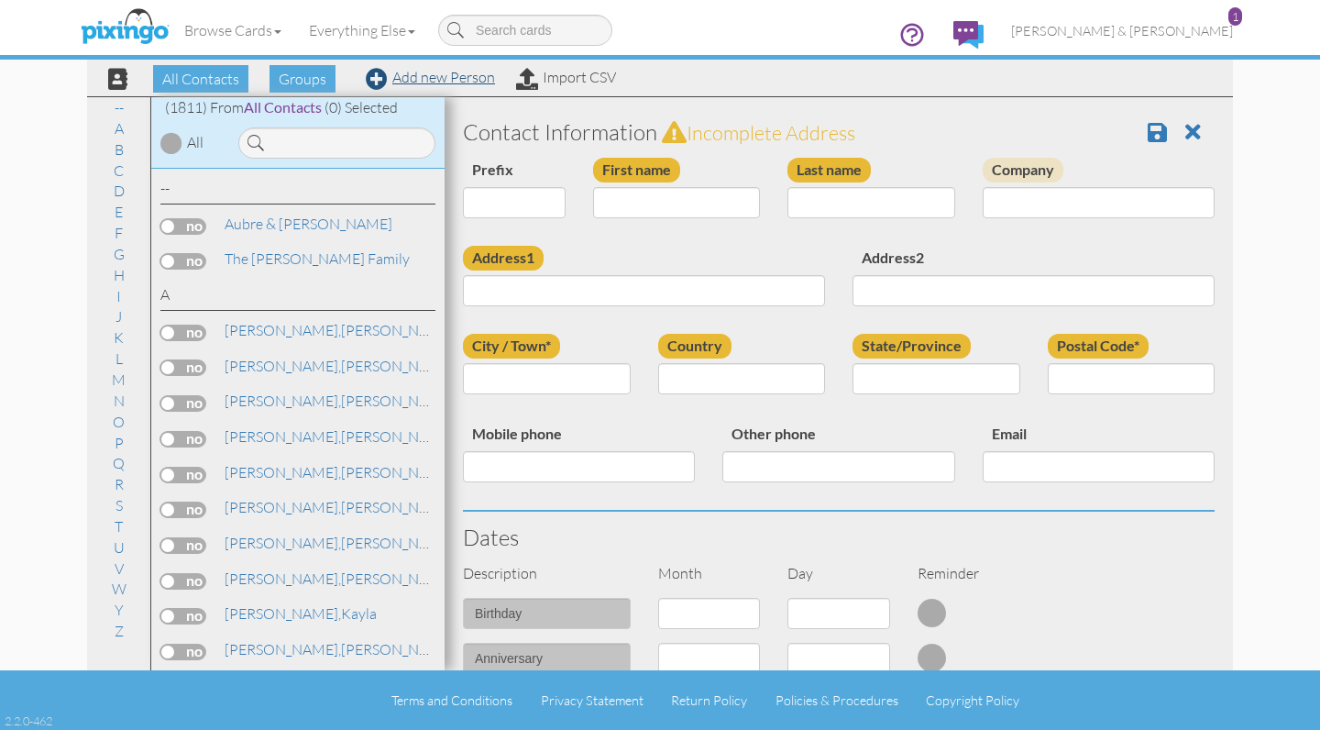
click at [459, 76] on link "Add new Person" at bounding box center [430, 77] width 129 height 18
click at [664, 200] on input "First name" at bounding box center [677, 202] width 168 height 31
paste input "[PERSON_NAME]"
type input "[PERSON_NAME]"
click at [650, 208] on input "[PERSON_NAME]" at bounding box center [677, 202] width 168 height 31
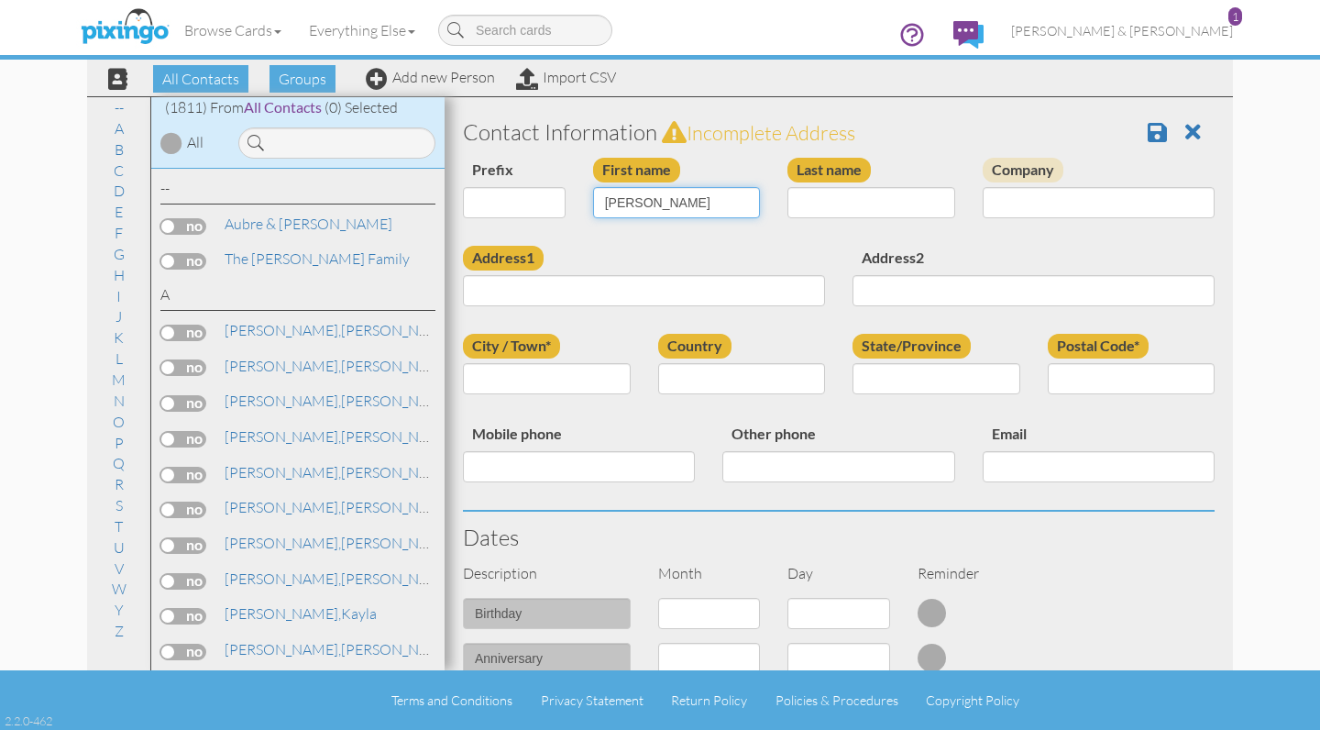
click at [650, 208] on input "[PERSON_NAME]" at bounding box center [677, 202] width 168 height 31
click at [832, 191] on input "Last name" at bounding box center [872, 202] width 168 height 31
paste input "[PERSON_NAME]"
type input "[PERSON_NAME]"
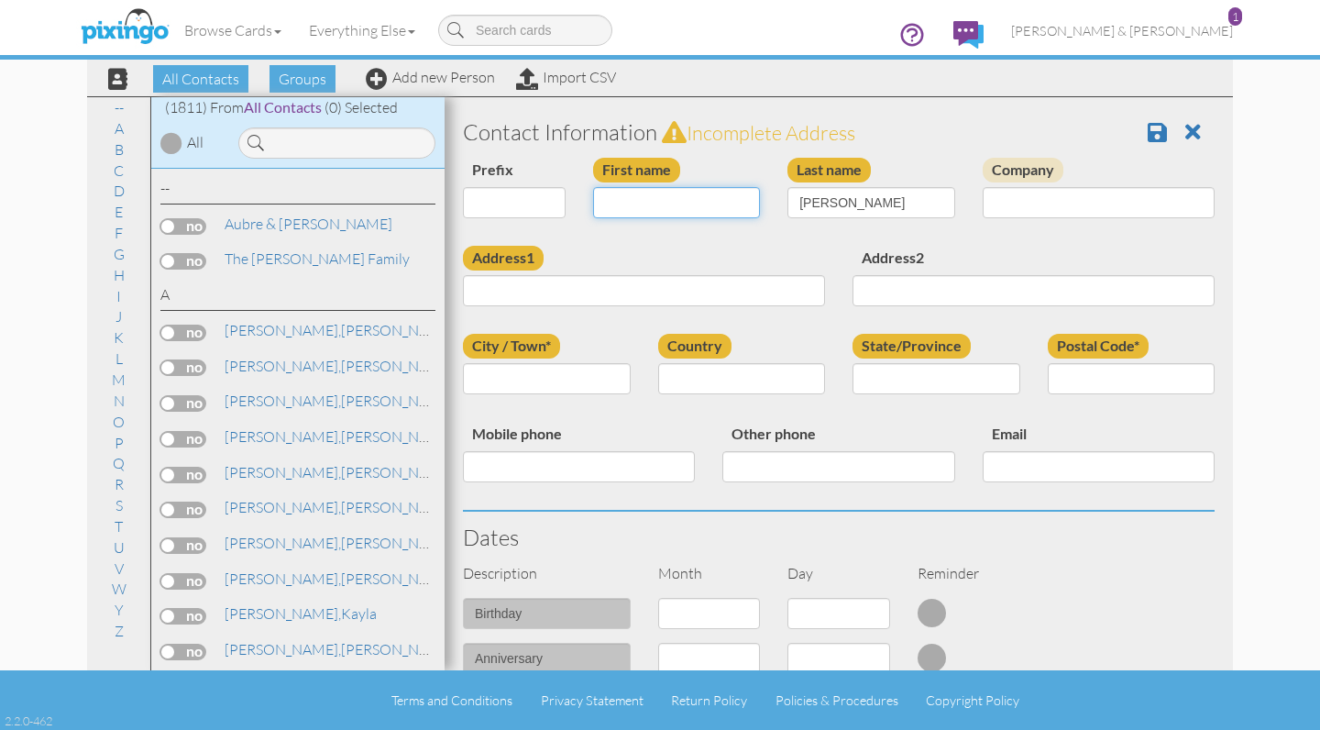
click at [730, 196] on input "First name" at bounding box center [677, 202] width 168 height 31
paste input "[PERSON_NAME]"
type input "[PERSON_NAME]"
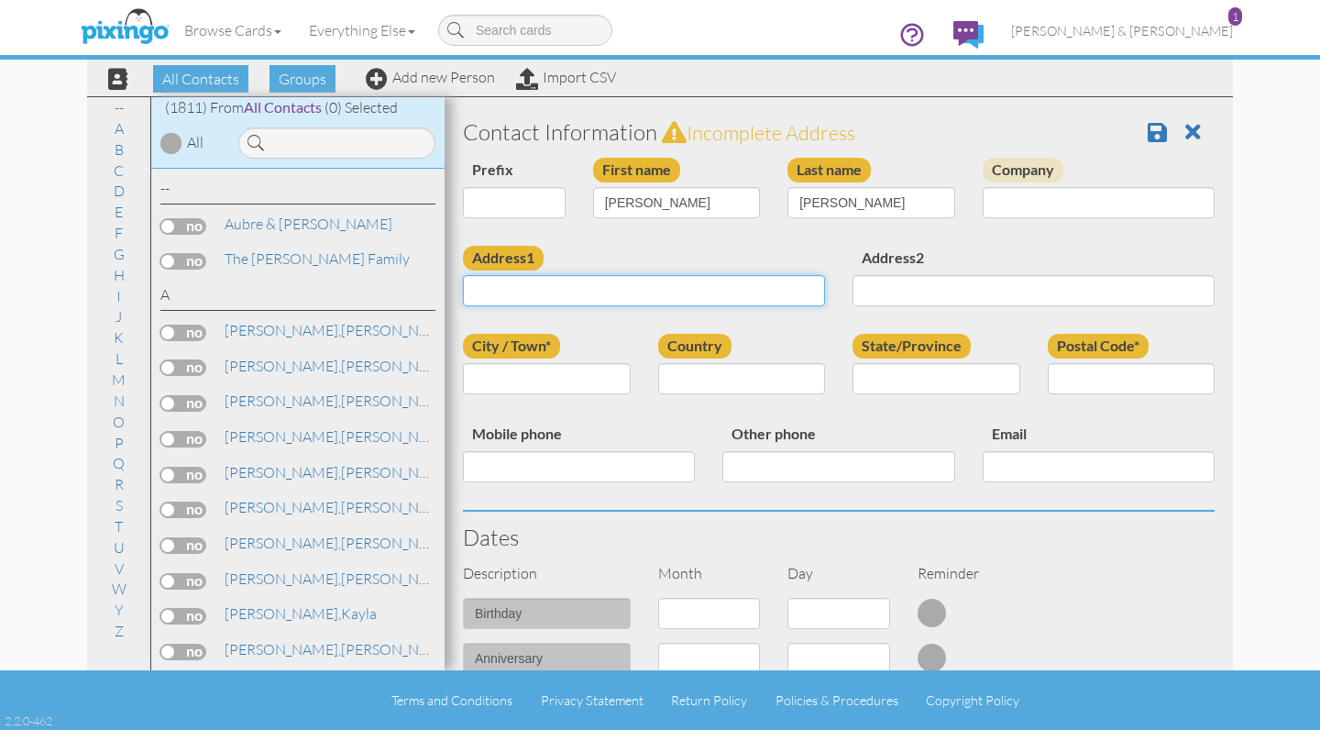
click at [620, 292] on input "Address1" at bounding box center [644, 290] width 362 height 31
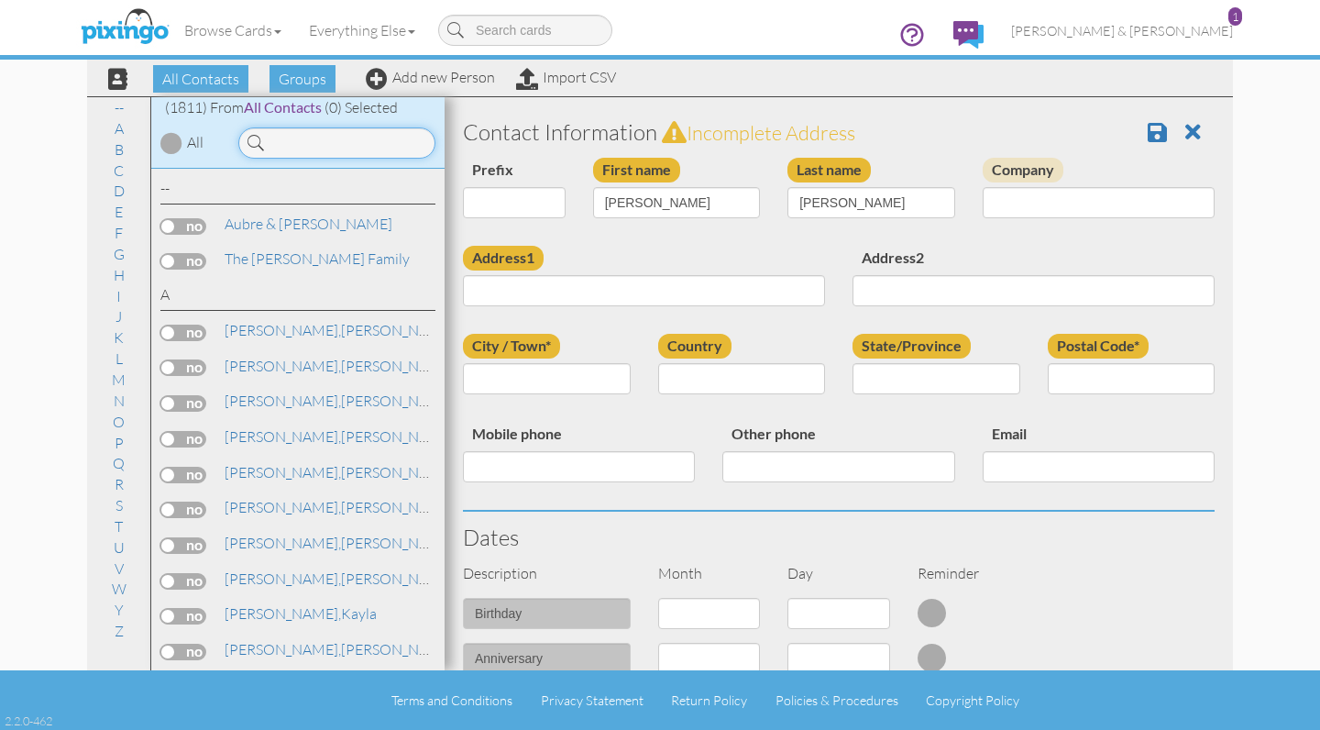
click at [344, 139] on input at bounding box center [336, 142] width 197 height 31
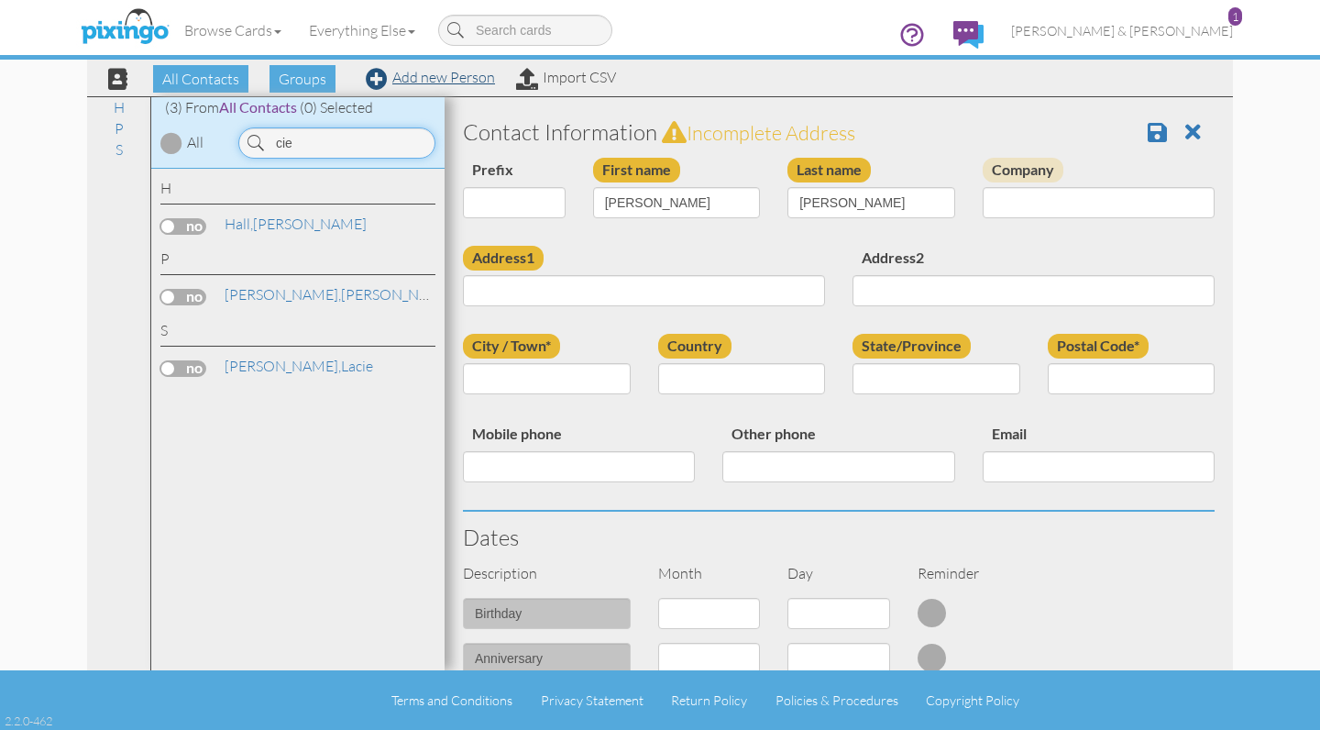
type input "cie"
click at [411, 80] on link "Add new Person" at bounding box center [430, 77] width 129 height 18
click at [624, 204] on input "[PERSON_NAME]" at bounding box center [677, 202] width 168 height 31
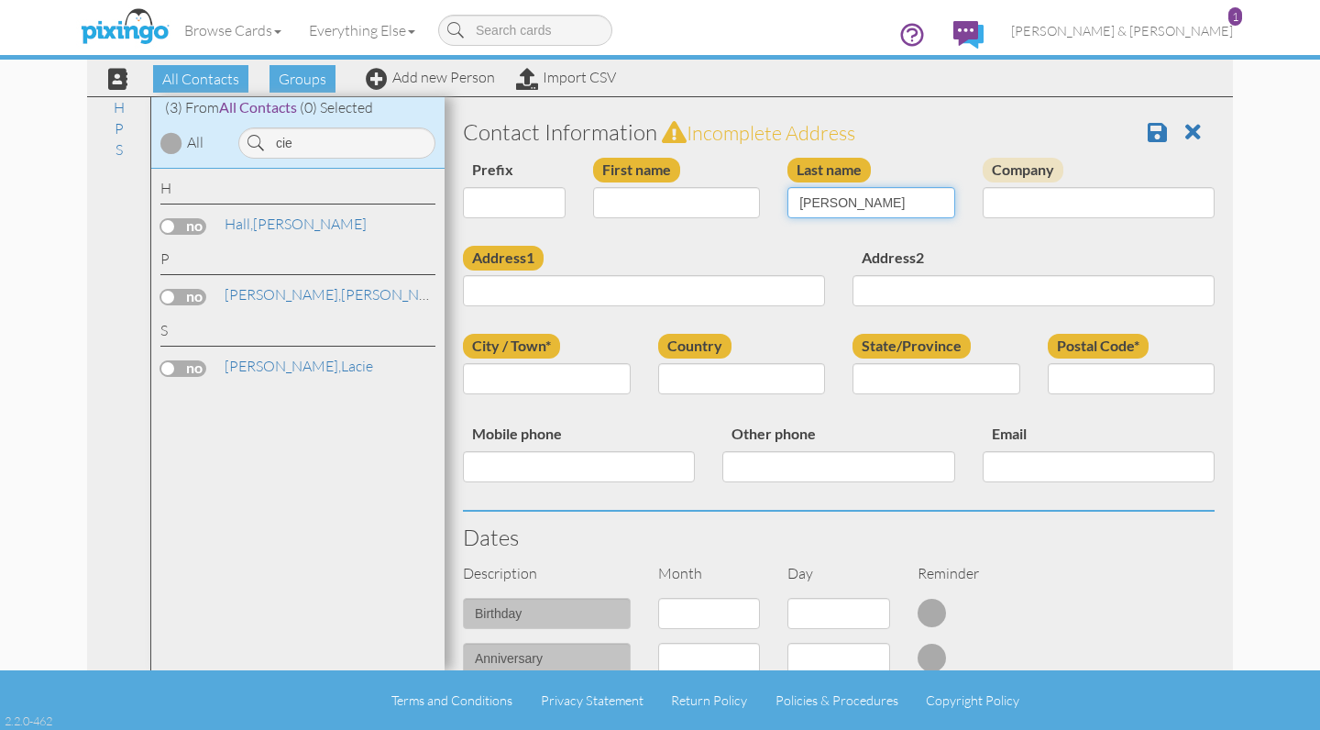
click at [839, 198] on input "[PERSON_NAME]" at bounding box center [872, 202] width 168 height 31
click at [742, 203] on input "First name" at bounding box center [677, 202] width 168 height 31
paste input "[PERSON_NAME]"
drag, startPoint x: 653, startPoint y: 202, endPoint x: 722, endPoint y: 195, distance: 69.1
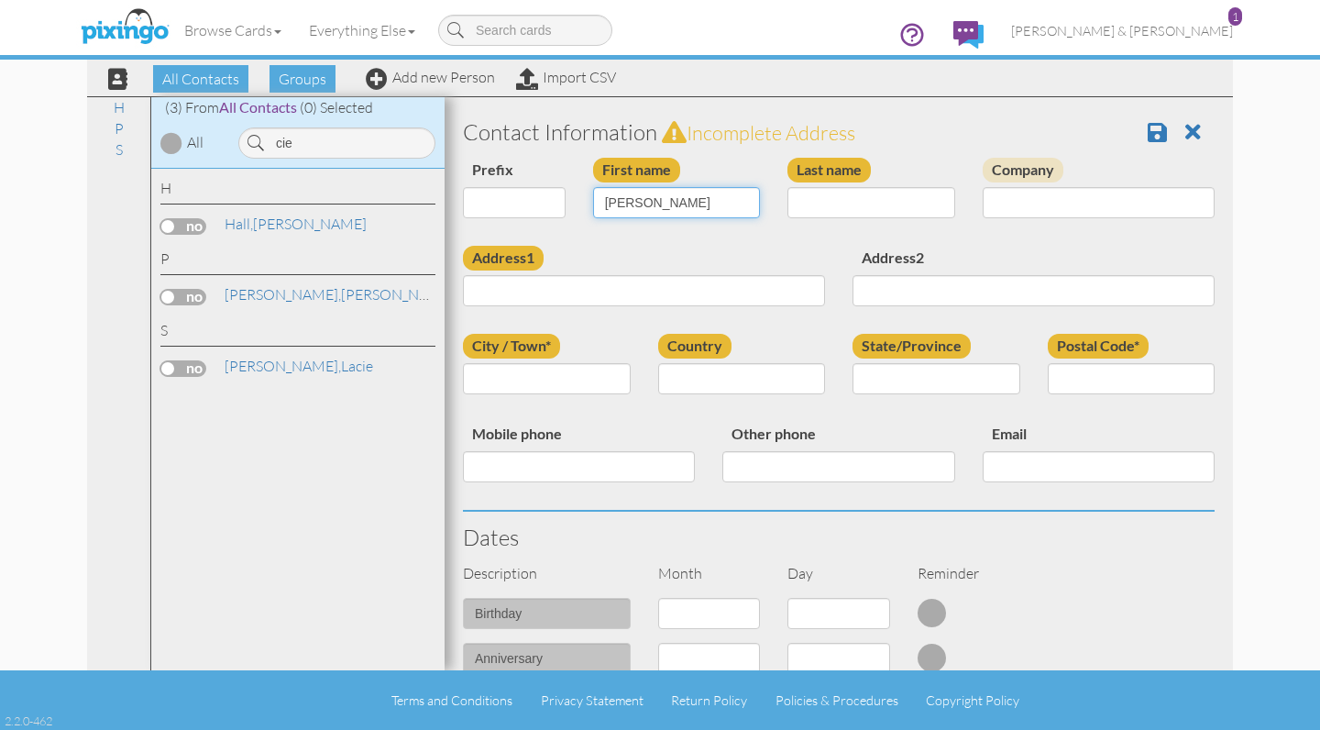
click at [722, 195] on input "[PERSON_NAME]" at bounding box center [677, 202] width 168 height 31
type input "[PERSON_NAME]"
click at [824, 209] on input "Last name" at bounding box center [872, 202] width 168 height 31
paste input "Ciechoski"
type input "Ciechoski"
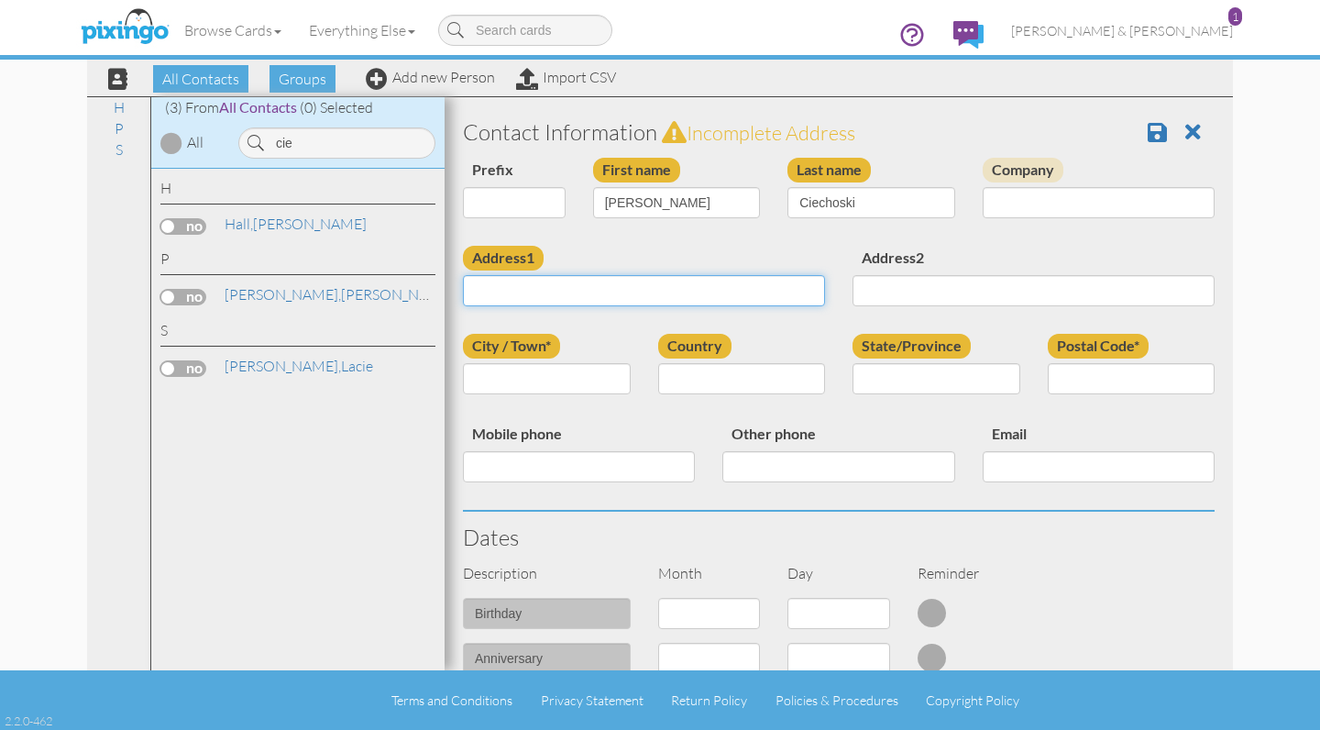
click at [753, 281] on input "Address1" at bounding box center [644, 290] width 362 height 31
